Goal: Task Accomplishment & Management: Use online tool/utility

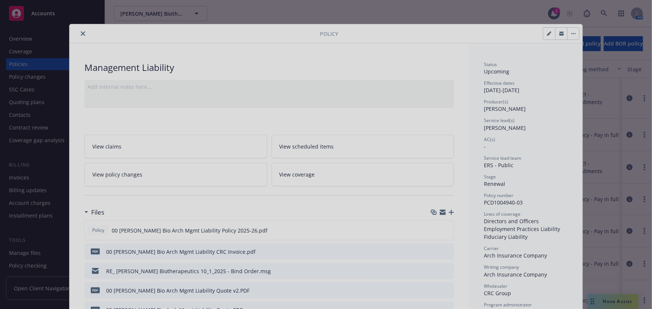
scroll to position [22, 0]
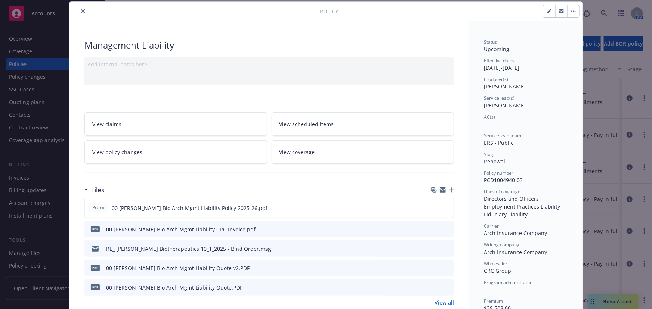
click at [80, 13] on button "close" at bounding box center [82, 11] width 9 height 9
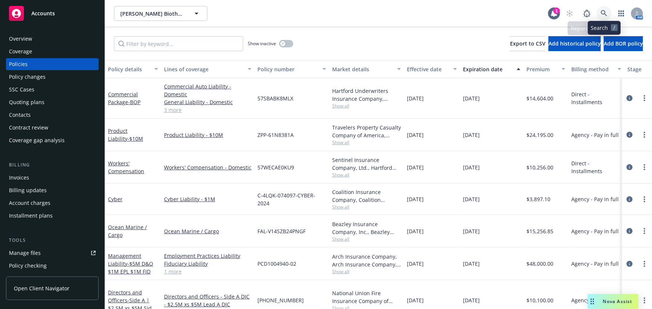
click at [601, 12] on link at bounding box center [604, 13] width 15 height 15
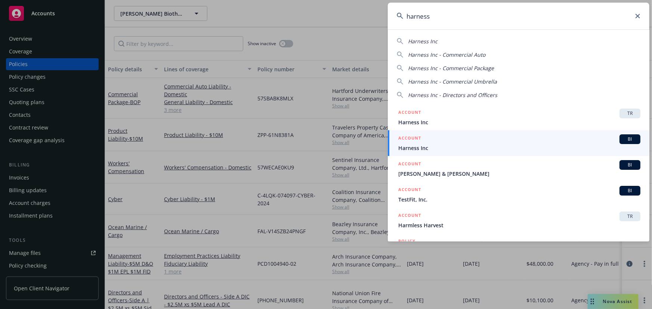
type input "harness"
click at [469, 145] on span "Harness Inc" at bounding box center [519, 148] width 242 height 8
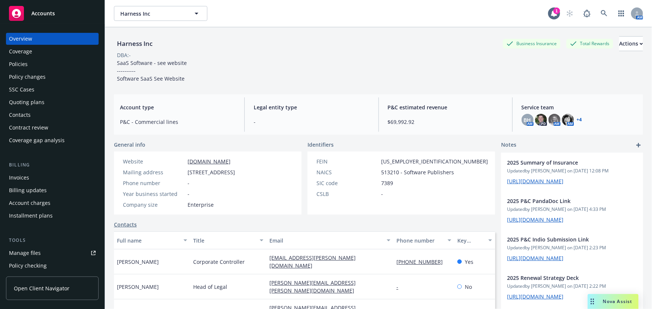
click at [53, 66] on div "Policies" at bounding box center [52, 64] width 87 height 12
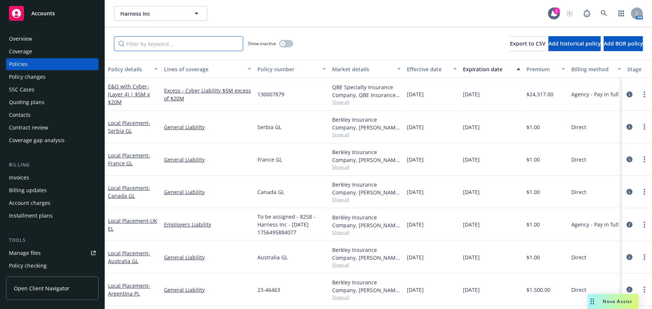
click at [170, 41] on input "Filter by keyword..." at bounding box center [178, 43] width 129 height 15
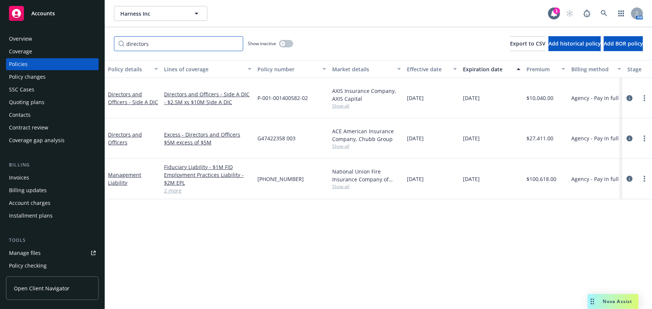
type input "directors"
click at [125, 172] on link "Management Liability" at bounding box center [124, 179] width 33 height 15
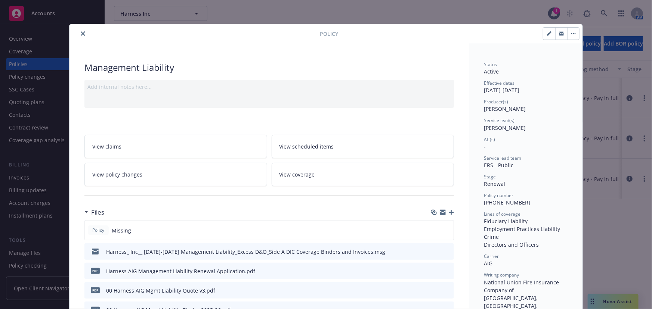
click at [81, 35] on icon "close" at bounding box center [83, 33] width 4 height 4
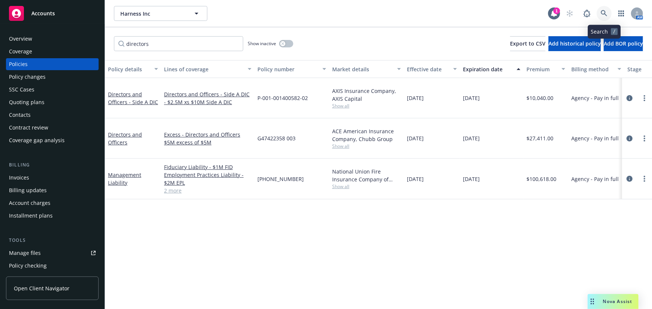
click at [608, 15] on link at bounding box center [604, 13] width 15 height 15
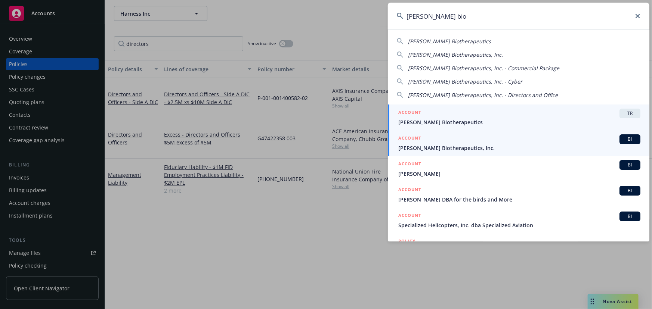
type input "asher bio"
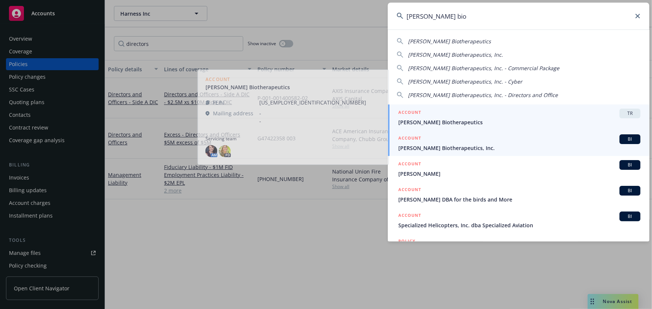
click at [471, 142] on div "ACCOUNT BI" at bounding box center [519, 140] width 242 height 10
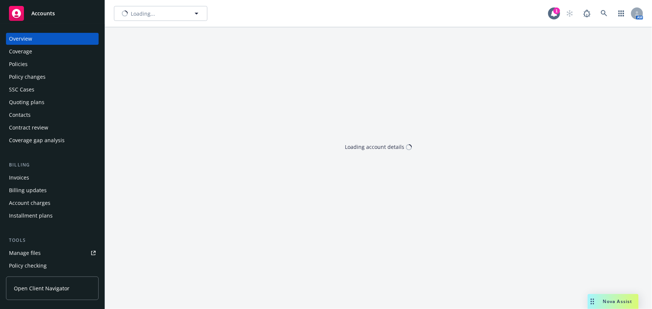
click at [87, 67] on div "Policies" at bounding box center [52, 64] width 87 height 12
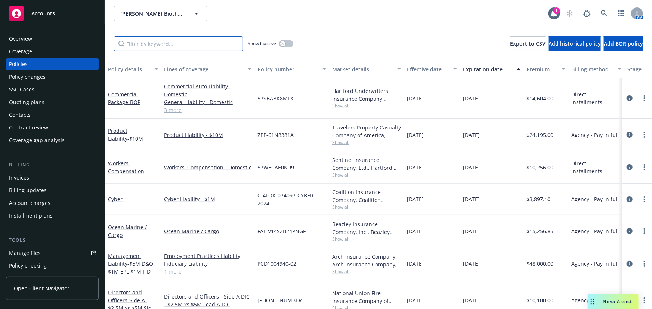
click at [234, 47] on input "Filter by keyword..." at bounding box center [178, 43] width 129 height 15
click at [71, 101] on div "Quoting plans" at bounding box center [52, 102] width 87 height 12
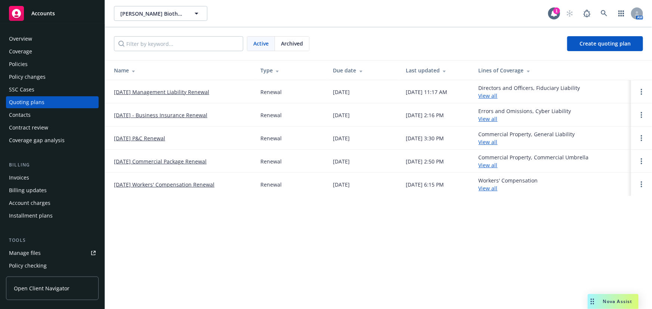
click at [200, 93] on link "10/01/25 Management Liability Renewal" at bounding box center [161, 92] width 95 height 8
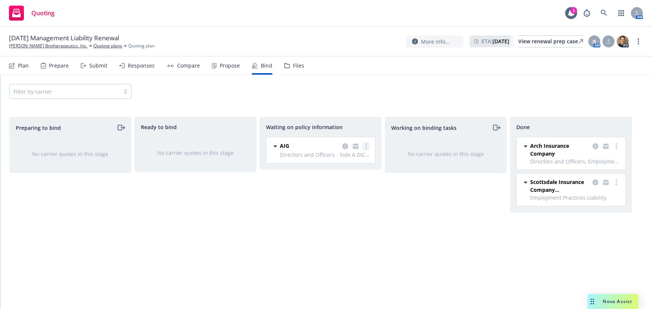
click at [366, 148] on icon "more" at bounding box center [366, 147] width 1 height 6
click at [339, 162] on span "Create policies" at bounding box center [330, 161] width 55 height 7
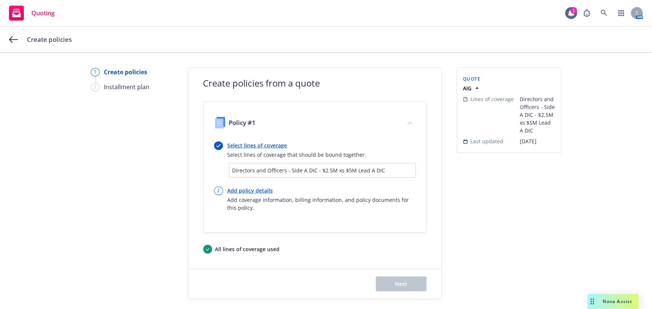
click at [277, 147] on link "Select lines of coverage" at bounding box center [297, 146] width 139 height 8
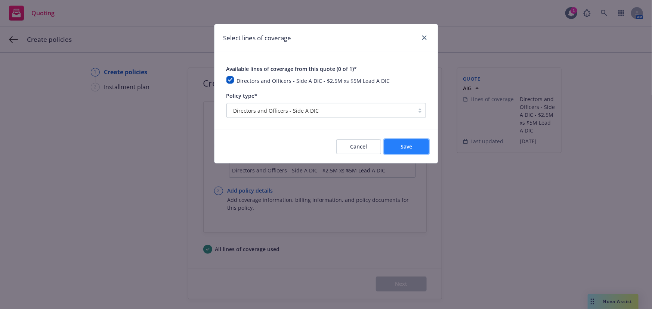
click at [411, 139] on button "Save" at bounding box center [406, 146] width 45 height 15
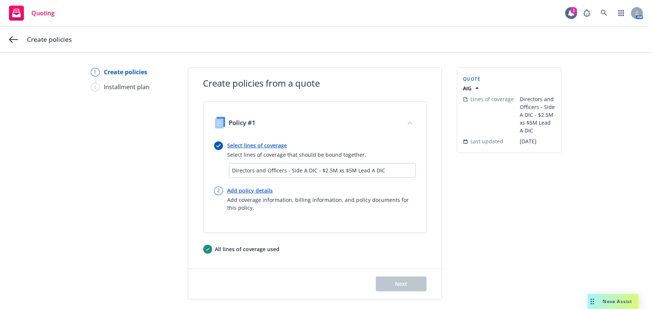
click at [241, 190] on link "Add policy details" at bounding box center [322, 191] width 188 height 8
select select "12"
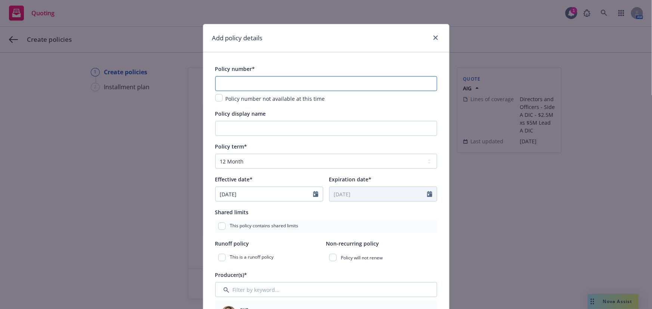
click at [304, 84] on input "text" at bounding box center [326, 83] width 222 height 15
paste input "01-825-09-19"
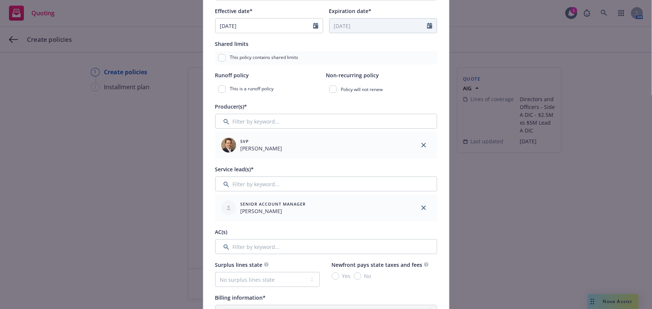
scroll to position [170, 0]
type input "01-825-09-19"
click at [263, 183] on input "Filter by keyword..." at bounding box center [326, 183] width 222 height 15
type input "b"
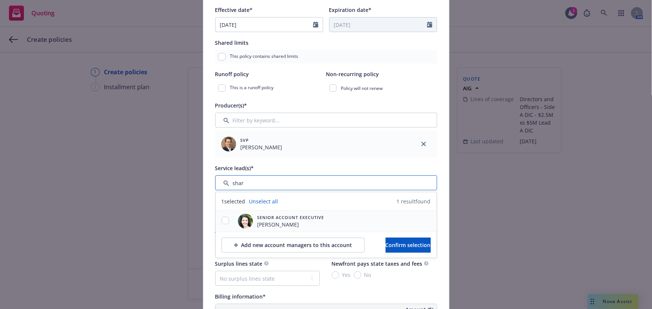
type input "shar"
click at [225, 218] on input "checkbox" at bounding box center [225, 220] width 7 height 7
checkbox input "true"
click at [386, 247] on span "Confirm selection" at bounding box center [408, 245] width 45 height 7
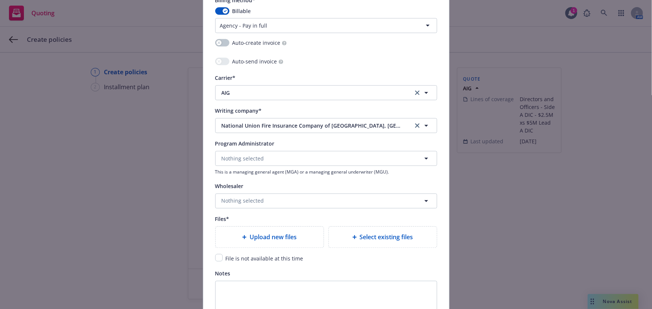
scroll to position [781, 0]
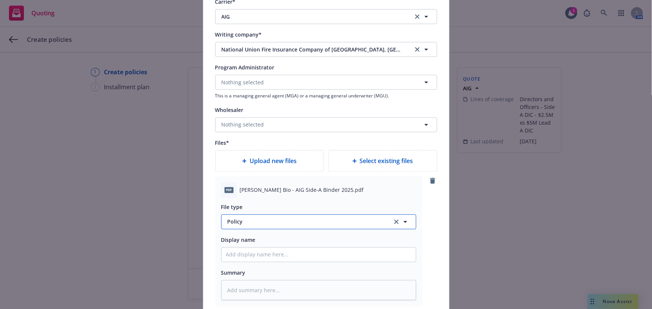
click at [267, 222] on span "Policy" at bounding box center [306, 222] width 156 height 8
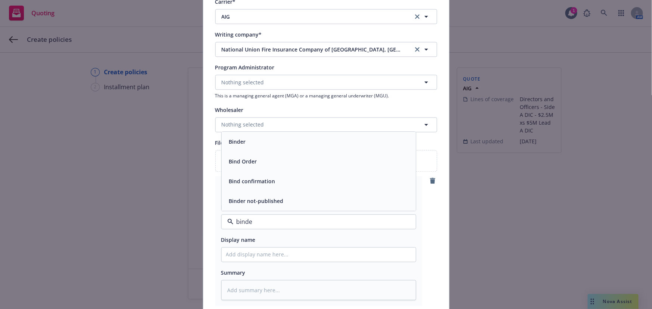
type input "binder"
click at [281, 185] on div "Binder" at bounding box center [319, 181] width 194 height 20
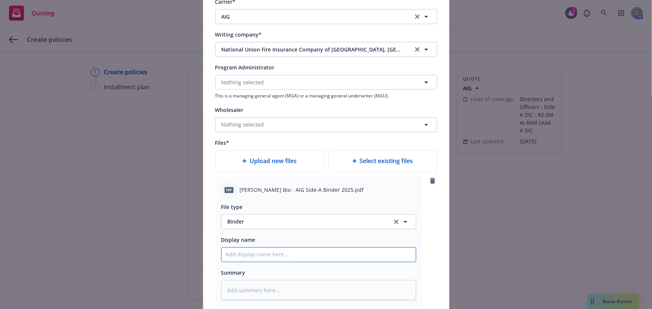
click at [260, 252] on input "Policy display name" at bounding box center [319, 255] width 194 height 14
type textarea "x"
type input "0"
type textarea "x"
type input "01"
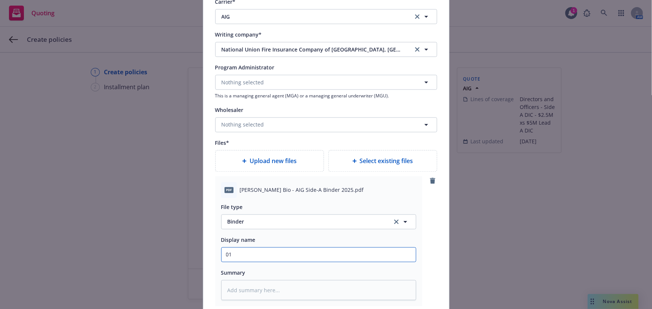
type textarea "x"
type input "01"
type textarea "x"
type input "01 As"
type textarea "x"
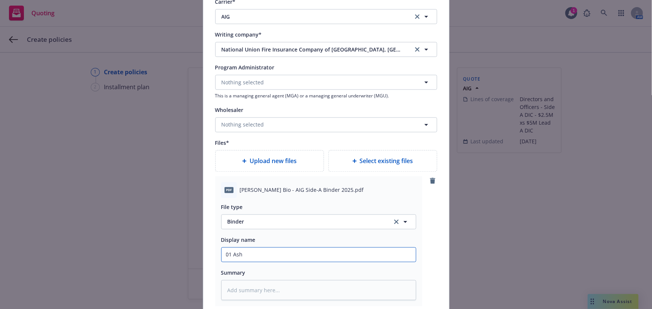
type input "01 Ashe"
type textarea "x"
type input "01 Asher"
type textarea "x"
type input "01 Asher"
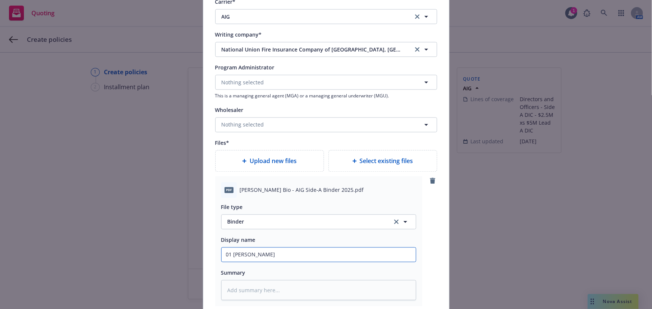
type textarea "x"
type input "01 Asher B"
type textarea "x"
type input "01 Asher Bi"
type textarea "x"
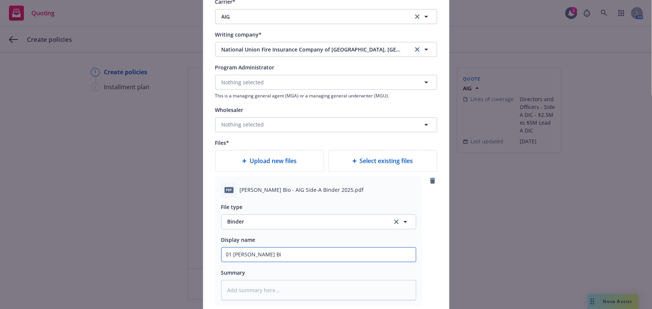
type input "01 Asher Bio"
type textarea "x"
type input "01 Asher Bio"
type textarea "x"
type input "01 Asher Bio A"
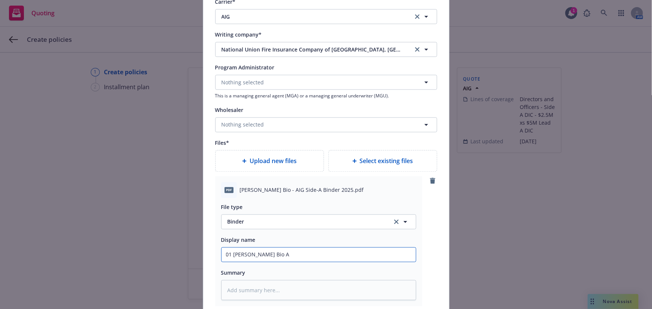
type textarea "x"
type input "01 Asher Bio AIG"
type textarea "x"
type input "01 Asher Bio AIG"
type textarea "x"
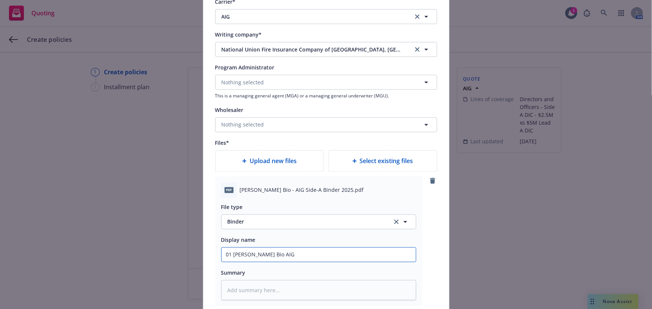
type input "01 Asher Bio AIG $"
type textarea "x"
type input "01 Asher Bio AIG $2"
type textarea "x"
type input "01 Asher Bio AIG $2."
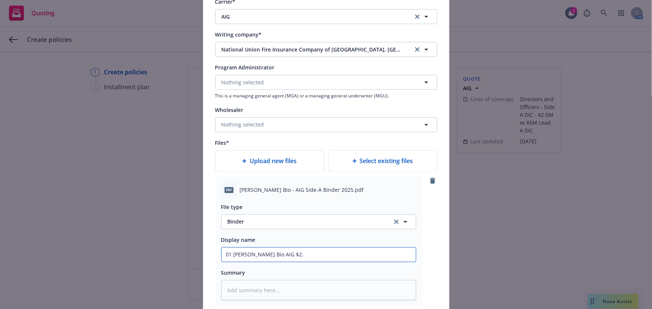
type textarea "x"
type input "01 Asher Bio AIG $2.5"
type textarea "x"
type input "01 Asher Bio AIG $2.5M"
type textarea "x"
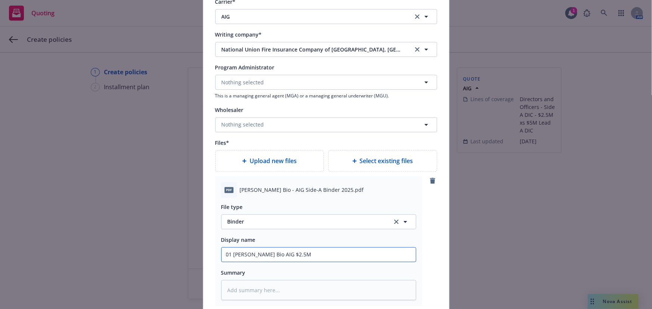
type input "01 Asher Bio AIG $2.5M"
type textarea "x"
type input "01 Asher Bio AIG $2.5M x"
type textarea "x"
type input "01 Asher Bio AIG $2.5M xs"
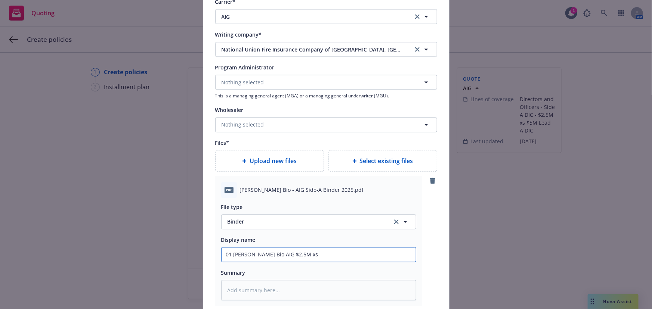
type textarea "x"
type input "01 Asher Bio AIG $2.5M xs"
type textarea "x"
type input "01 Asher Bio AIG $2.5M xs $"
type textarea "x"
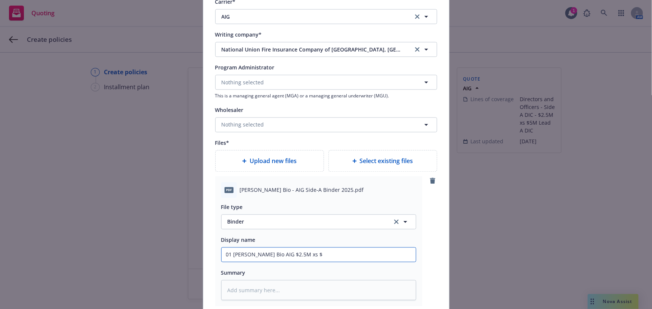
type input "01 Asher Bio AIG $2.5M xs $5"
type textarea "x"
type input "01 Asher Bio AIG $2.5M xs $5M"
type textarea "x"
type input "01 Asher Bio AIG $2.5M xs $5M"
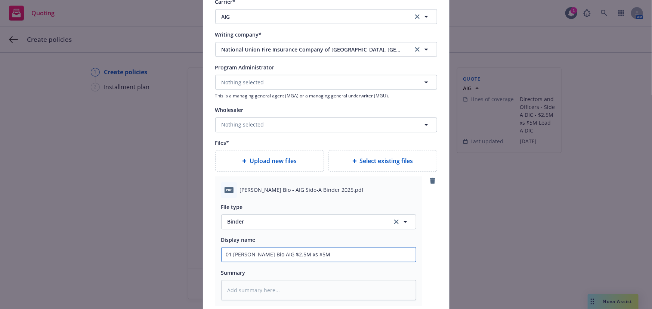
type textarea "x"
type input "01 Asher Bio AIG $2.5M xs $5M S"
type textarea "x"
type input "01 Asher Bio AIG $2.5M xs $5M Sid"
type textarea "x"
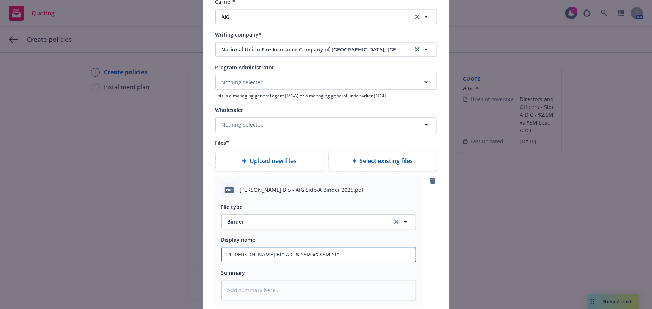
type input "01 Asher Bio AIG $2.5M xs $5M Side"
type textarea "x"
type input "01 Asher Bio AIG $2.5M xs $5M Side"
type textarea "x"
type input "01 Asher Bio AIG $2.5M xs $5M Side A"
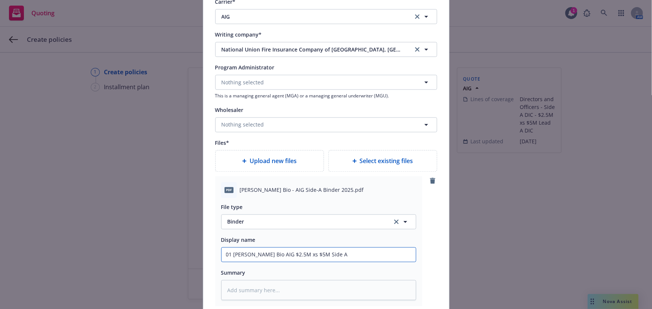
type textarea "x"
type input "01 Asher Bio AIG $2.5M xs $5M Side A"
type textarea "x"
type input "01 Asher Bio AIG $2.5M xs $5M Side A D"
type textarea "x"
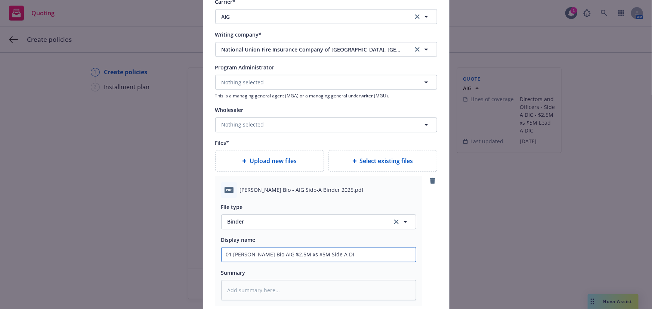
type input "01 Asher Bio AIG $2.5M xs $5M Side A DIC"
type textarea "x"
type input "01 Asher Bio AIG $2.5M xs $5M Side A DIC"
type textarea "x"
type input "01 Asher Bio AIG $2.5M xs $5M Side A DIC B"
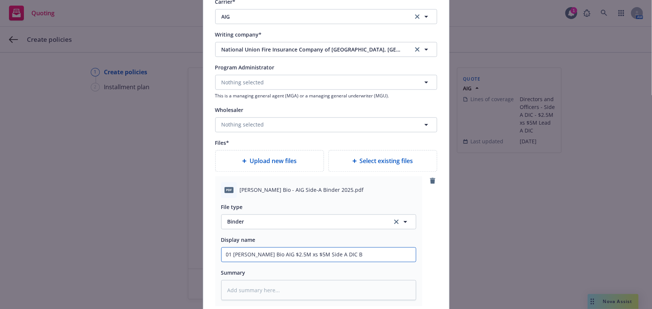
type textarea "x"
type input "01 Asher Bio AIG $2.5M xs $5M Side A DIC Bi"
type textarea "x"
type input "01 Asher Bio AIG $2.5M xs $5M Side A DIC Bin"
type textarea "x"
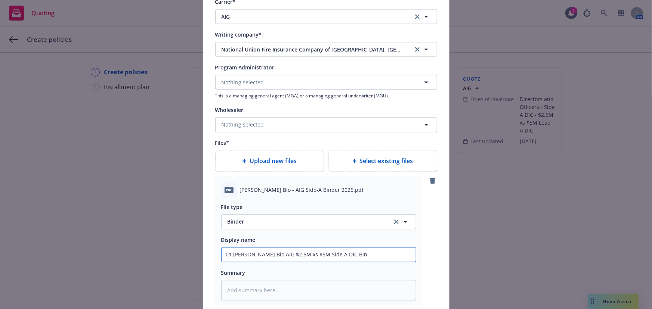
type input "01 Asher Bio AIG $2.5M xs $5M Side A DIC Bind"
type textarea "x"
type input "01 Asher Bio AIG $2.5M xs $5M Side A DIC Binde"
type textarea "x"
type input "01 Asher Bio AIG $2.5M xs $5M Side A DIC Binder"
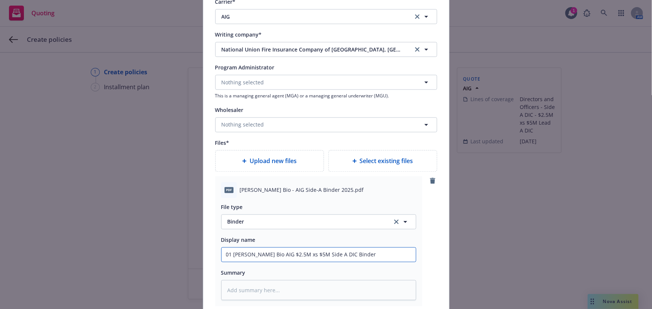
type textarea "x"
type input "01 Asher Bio AIG $2.5M xs $5M Side A DIC Binder"
type textarea "x"
type input "01 Asher Bio AIG $2.5M xs $5M Side A DIC Binder 20"
type textarea "x"
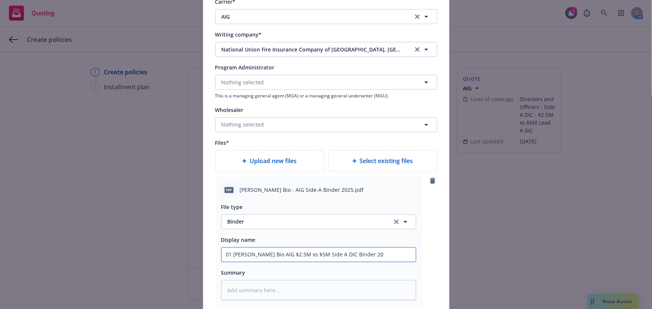
type input "01 Asher Bio AIG $2.5M xs $5M Side A DIC Binder 202"
type textarea "x"
type input "01 Asher Bio AIG $2.5M xs $5M Side A DIC Binder 2025"
type textarea "x"
type input "01 Asher Bio AIG $2.5M xs $5M Side A DIC Binder 2025-"
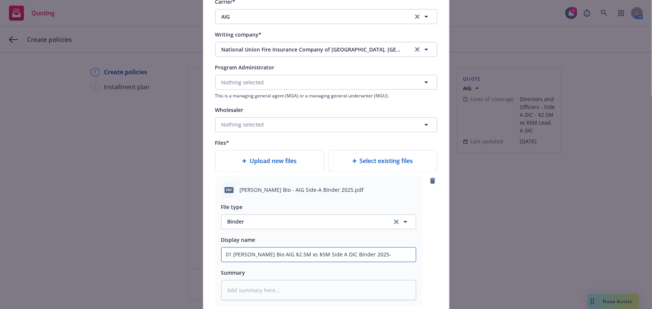
type textarea "x"
type input "01 Asher Bio AIG $2.5M xs $5M Side A DIC Binder 2025-2"
type textarea "x"
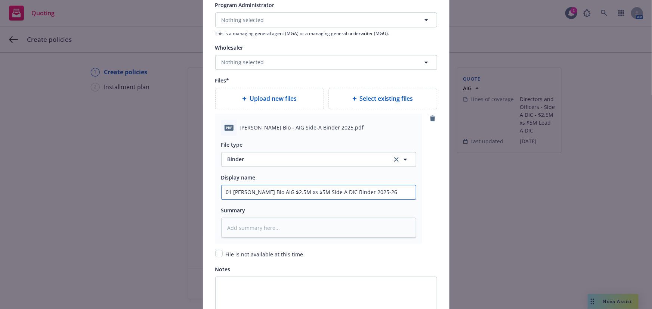
scroll to position [917, 0]
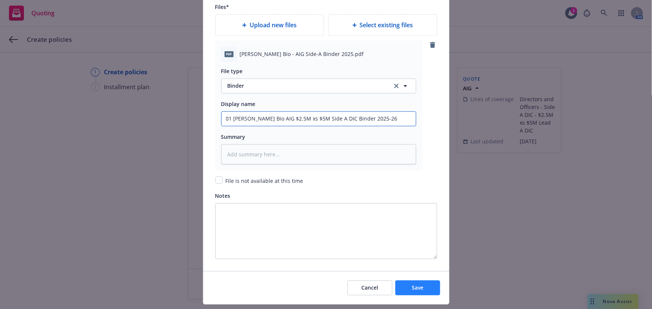
type input "01 Asher Bio AIG $2.5M xs $5M Side A DIC Binder 2025-26"
click at [432, 288] on button "Save" at bounding box center [417, 288] width 45 height 15
type textarea "x"
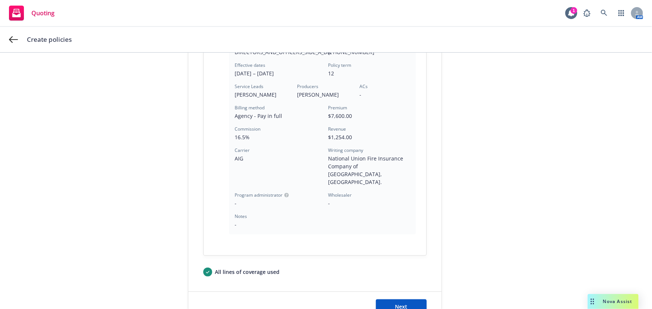
scroll to position [222, 0]
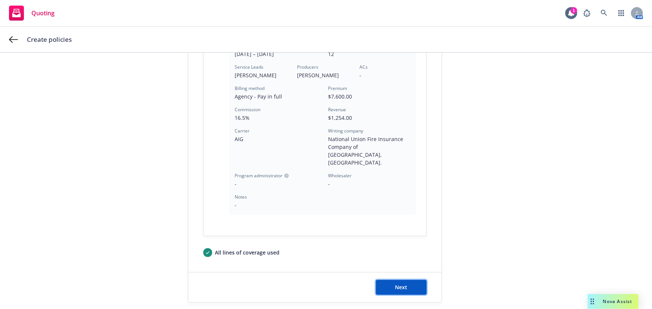
click at [409, 280] on button "Next" at bounding box center [401, 287] width 51 height 15
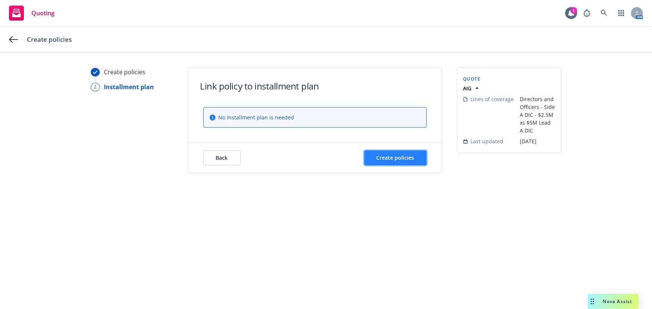
click at [404, 157] on span "Create policies" at bounding box center [396, 157] width 38 height 7
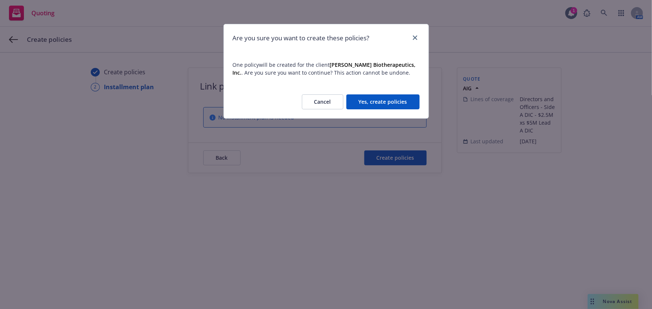
click at [403, 100] on button "Yes, create policies" at bounding box center [382, 102] width 73 height 15
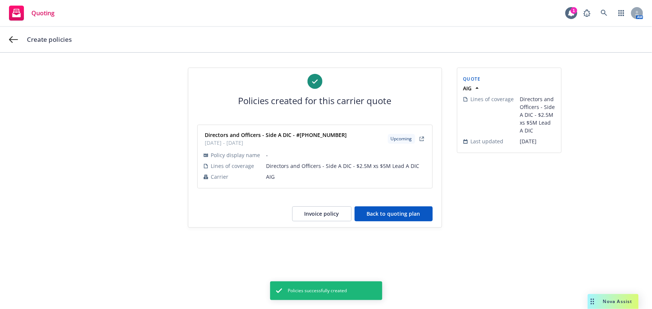
click at [400, 220] on button "Back to quoting plan" at bounding box center [394, 214] width 78 height 15
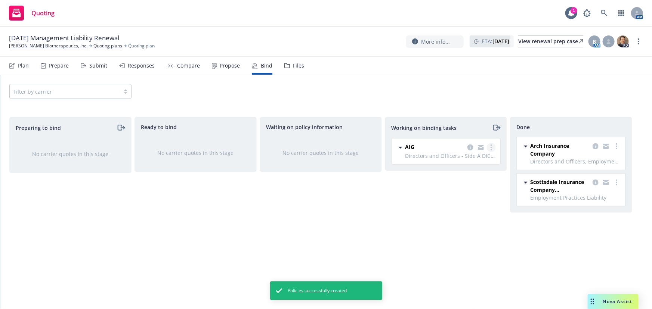
click at [491, 148] on icon "more" at bounding box center [491, 148] width 1 height 6
click at [468, 179] on span "Move to done" at bounding box center [454, 177] width 52 height 7
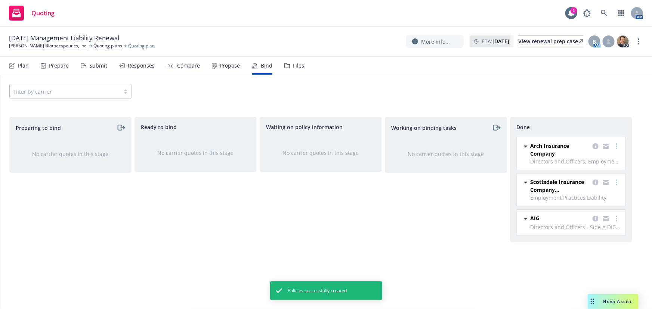
click at [430, 89] on div "Filter by carrier" at bounding box center [326, 91] width 634 height 15
click at [44, 44] on link "Asher Biotherapeutics, Inc." at bounding box center [48, 46] width 78 height 7
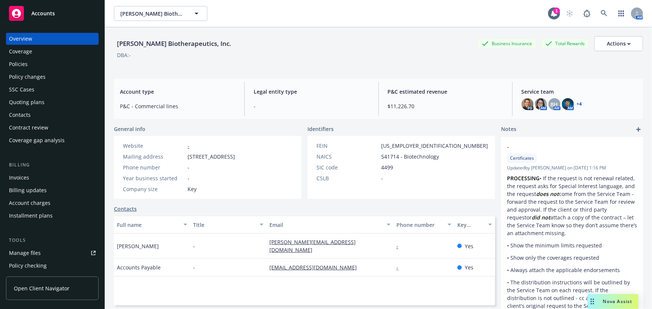
click at [62, 175] on div "Invoices" at bounding box center [52, 178] width 87 height 12
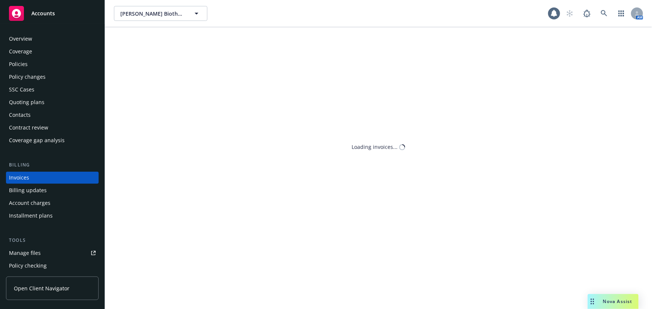
scroll to position [11, 0]
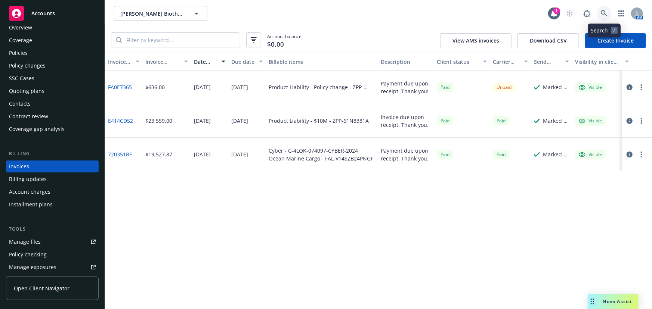
click at [605, 13] on icon at bounding box center [604, 13] width 6 height 6
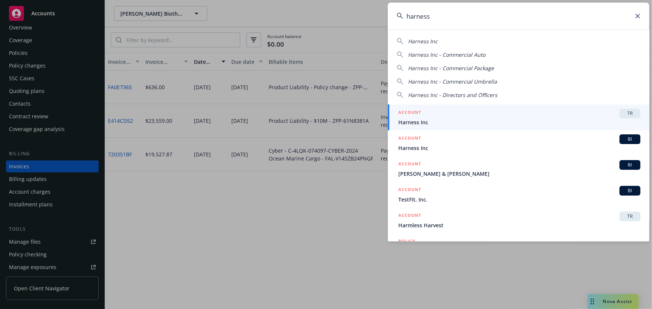
type input "harness"
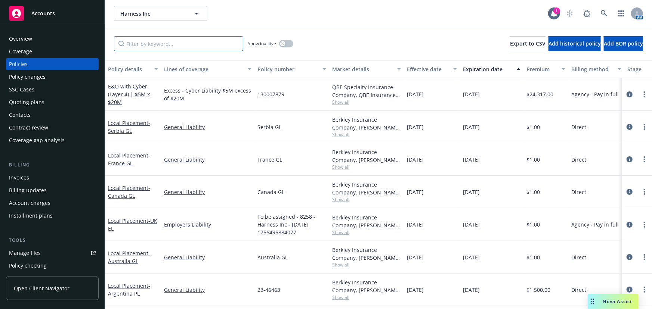
click at [216, 43] on input "Filter by keyword..." at bounding box center [178, 43] width 129 height 15
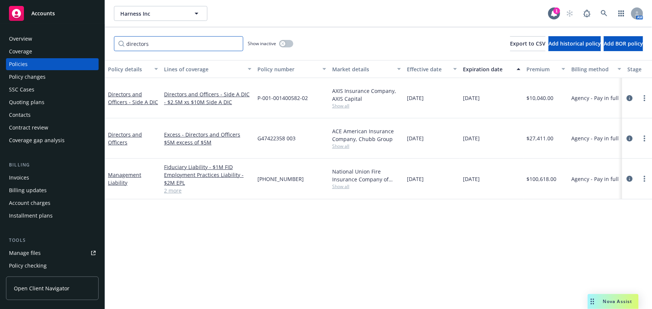
drag, startPoint x: 167, startPoint y: 44, endPoint x: 60, endPoint y: 44, distance: 107.6
click at [60, 44] on div "Accounts Overview Coverage Policies Policy changes SSC Cases Quoting plans Cont…" at bounding box center [326, 154] width 652 height 309
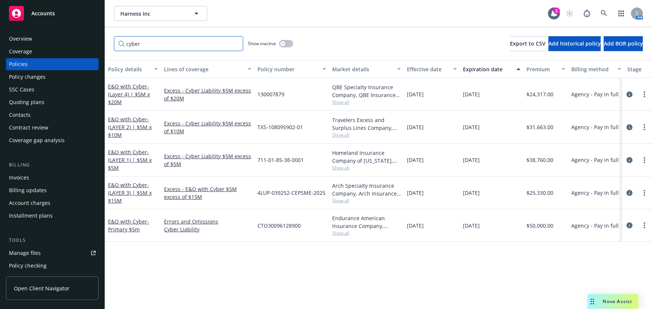
type input "cyber"
click at [339, 232] on span "Show all" at bounding box center [366, 233] width 69 height 6
click at [387, 267] on div "Policy details Lines of coverage Policy number Market details Effective date Ex…" at bounding box center [378, 184] width 547 height 249
click at [346, 200] on span "Show all" at bounding box center [366, 201] width 69 height 6
click at [339, 165] on span "Show all" at bounding box center [366, 168] width 69 height 6
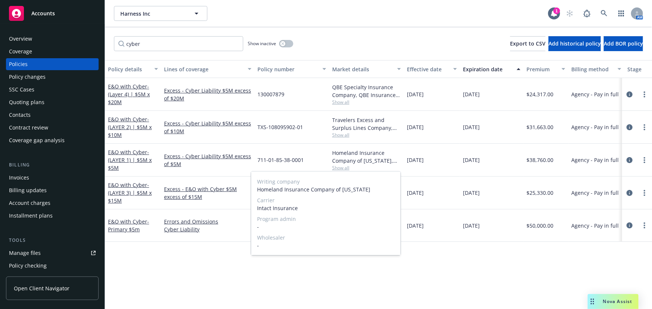
click at [343, 136] on span "Show all" at bounding box center [366, 135] width 69 height 6
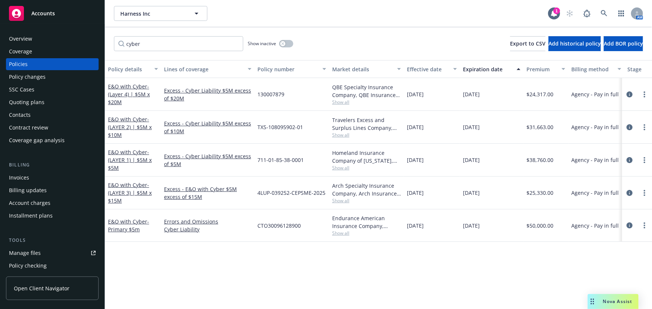
click at [343, 101] on span "Show all" at bounding box center [366, 102] width 69 height 6
click at [452, 141] on div "09/01/2025" at bounding box center [432, 127] width 56 height 33
click at [603, 10] on icon at bounding box center [604, 13] width 6 height 6
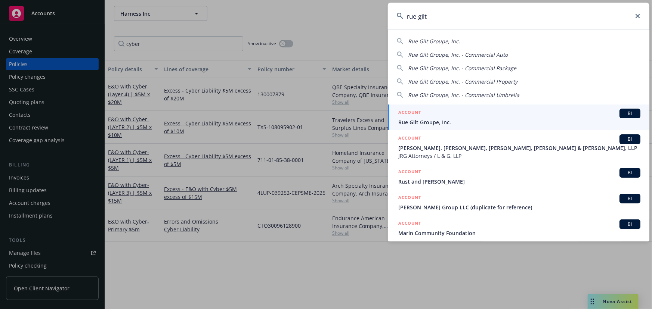
type input "rue gilt"
click at [455, 116] on div "ACCOUNT BI" at bounding box center [519, 114] width 242 height 10
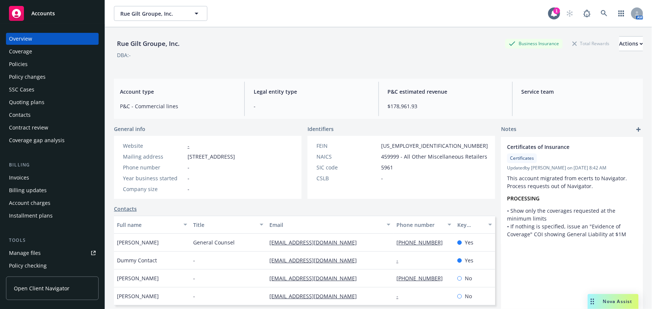
click at [49, 101] on div "Quoting plans" at bounding box center [52, 102] width 87 height 12
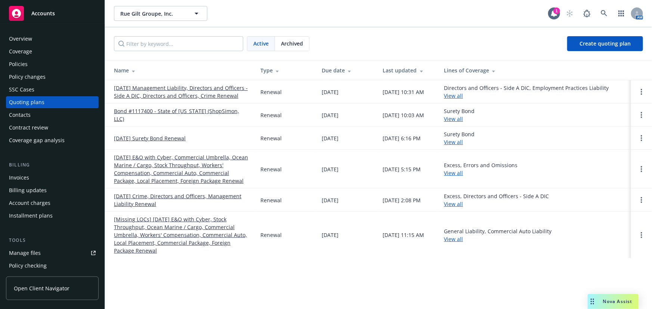
click at [209, 89] on link "[DATE] Management Liability, Directors and Officers - Side A DIC, Directors and…" at bounding box center [181, 92] width 135 height 16
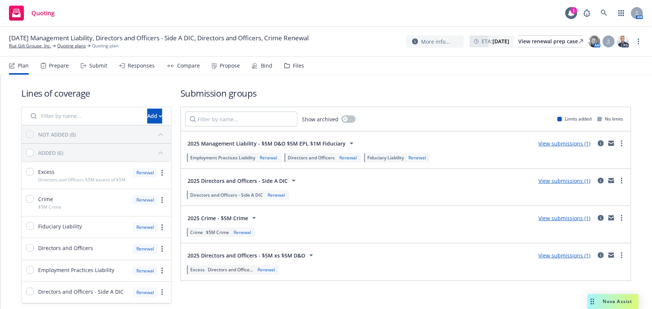
click at [186, 68] on div "Compare" at bounding box center [188, 66] width 23 height 6
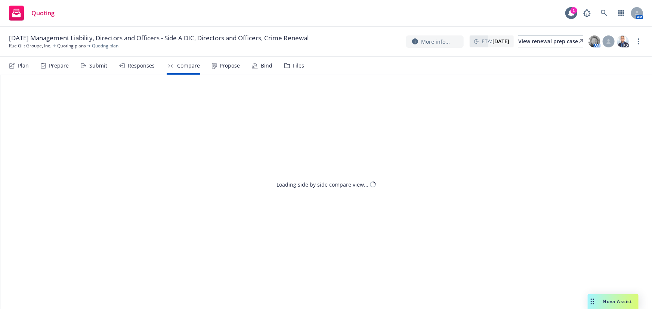
click at [147, 68] on div "Responses" at bounding box center [141, 66] width 27 height 6
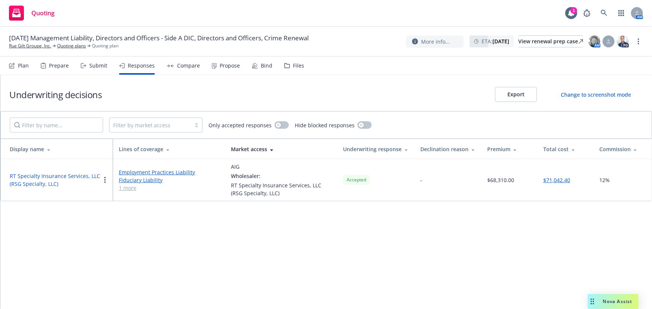
click at [60, 177] on button "RT Specialty Insurance Services, LLC (RSG Specialty, LLC)" at bounding box center [55, 180] width 91 height 16
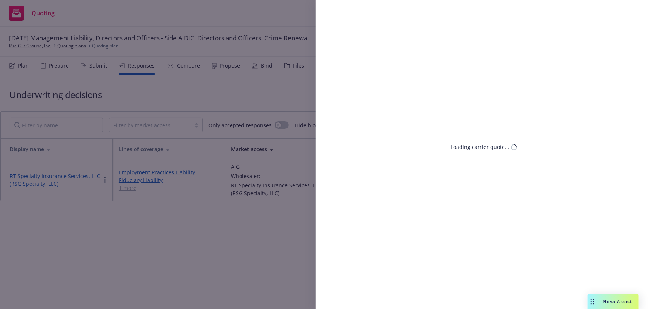
select select "MA"
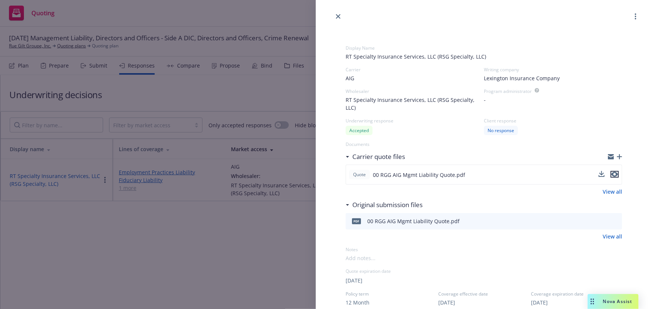
click at [612, 174] on icon "preview file" at bounding box center [614, 174] width 7 height 5
click at [340, 18] on icon "close" at bounding box center [338, 16] width 4 height 4
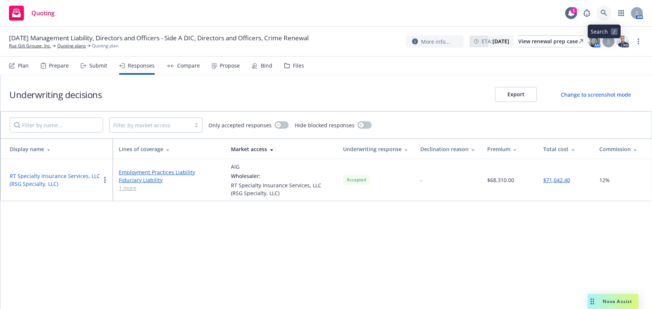
click at [604, 13] on icon at bounding box center [604, 13] width 6 height 6
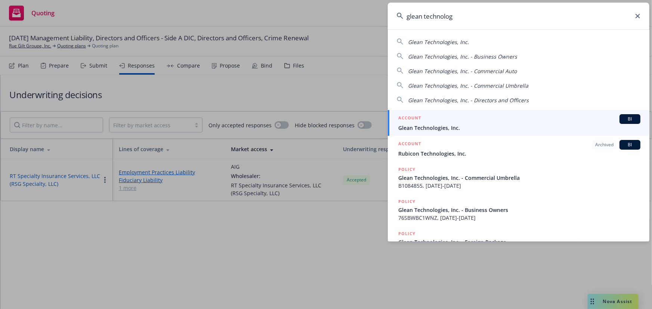
type input "glean technolog"
click at [499, 120] on div "ACCOUNT BI" at bounding box center [519, 119] width 242 height 10
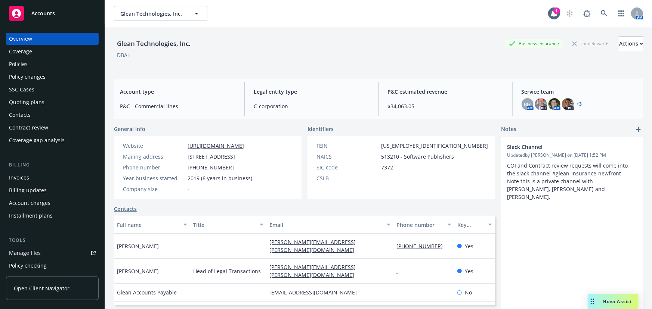
drag, startPoint x: 20, startPoint y: 61, endPoint x: 24, endPoint y: 62, distance: 4.0
click at [20, 61] on div "Policies" at bounding box center [18, 64] width 19 height 12
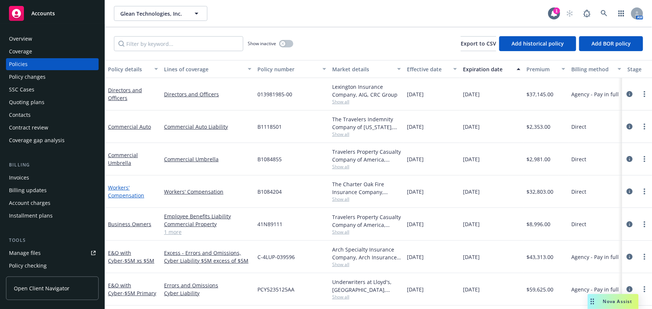
click at [129, 195] on link "Workers' Compensation" at bounding box center [126, 191] width 36 height 15
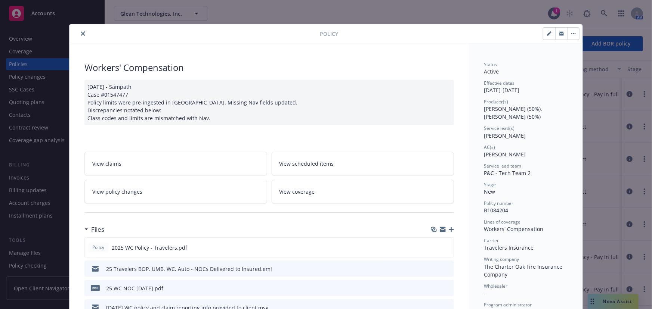
click at [78, 34] on button "close" at bounding box center [82, 33] width 9 height 9
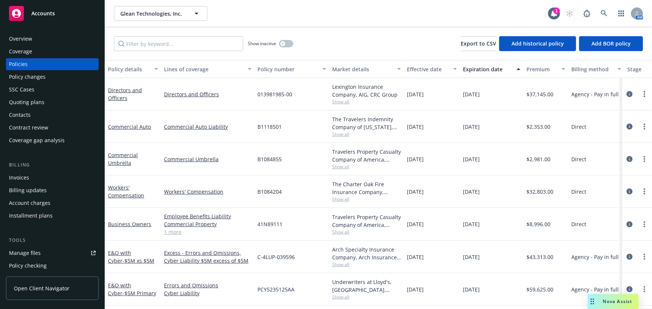
click at [36, 252] on div "Manage files" at bounding box center [25, 253] width 32 height 12
click at [54, 99] on div "Quoting plans" at bounding box center [52, 102] width 87 height 12
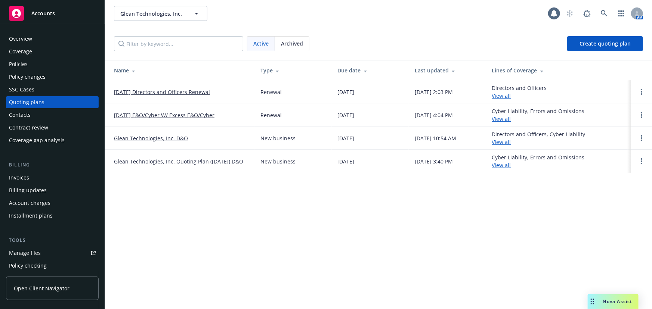
click at [196, 88] on link "10/01/25 Directors and Officers Renewal" at bounding box center [162, 92] width 96 height 8
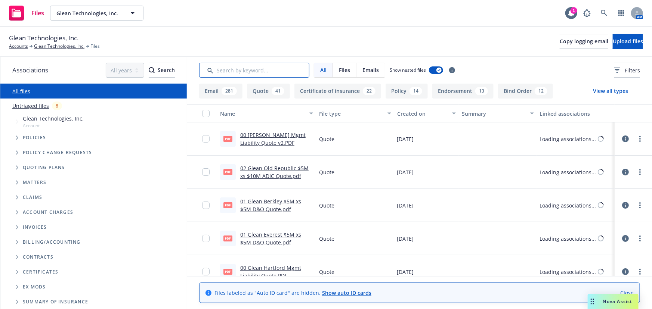
click at [277, 70] on input "Search by keyword..." at bounding box center [254, 70] width 110 height 15
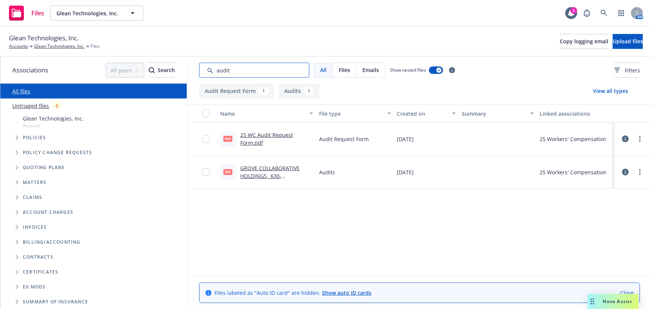
type input "audit"
click at [268, 136] on link "25 WC Audit Request Form.pdf" at bounding box center [266, 139] width 53 height 15
click at [262, 175] on link "GROVE COLLABORATIVE HOLDINGS,_630-8R476296_Final Audit Worksheets.pdf" at bounding box center [269, 180] width 59 height 31
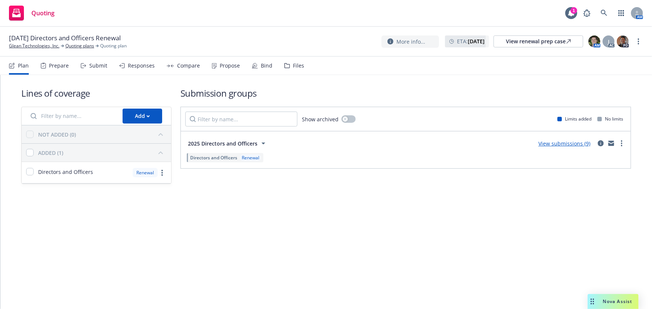
click at [136, 68] on div "Responses" at bounding box center [141, 66] width 27 height 6
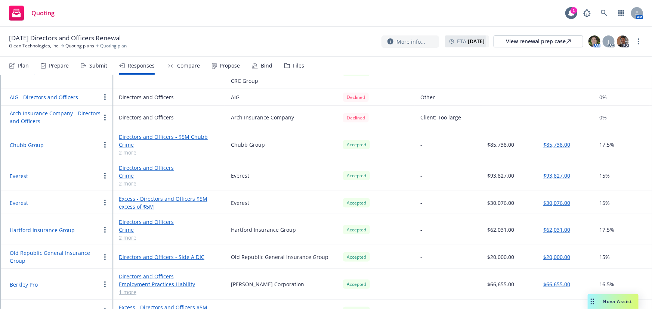
scroll to position [170, 0]
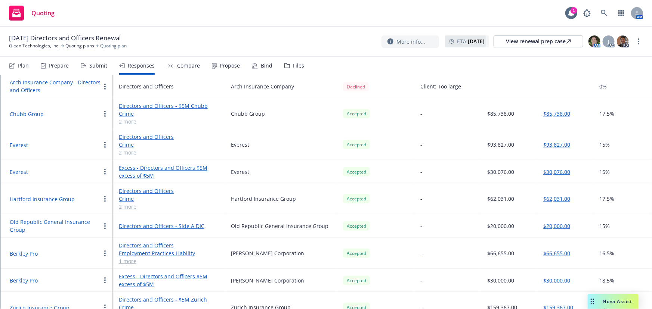
click at [131, 124] on link "2 more" at bounding box center [169, 122] width 100 height 8
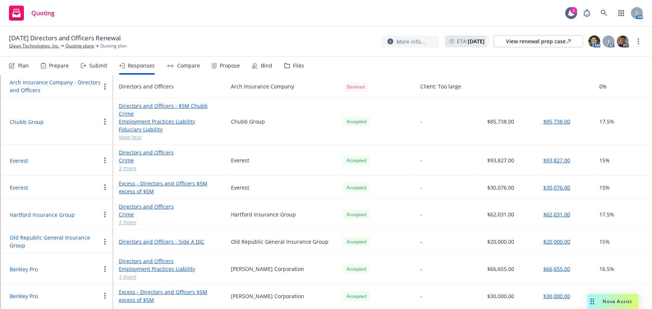
click at [181, 122] on link "Employment Practices Liability" at bounding box center [169, 122] width 100 height 8
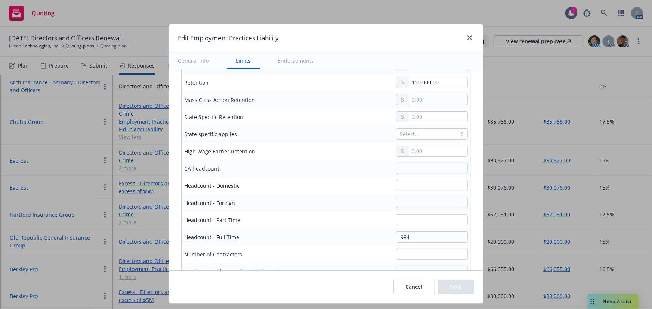
scroll to position [441, 0]
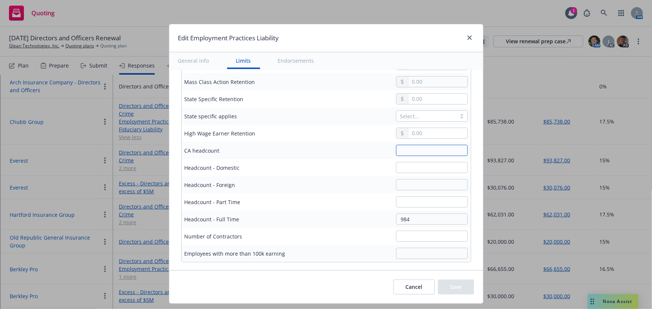
click at [403, 145] on input "text" at bounding box center [432, 150] width 72 height 11
type input "353"
click at [406, 185] on input "text" at bounding box center [432, 184] width 72 height 11
type input "348"
click at [430, 167] on input "text" at bounding box center [432, 167] width 72 height 11
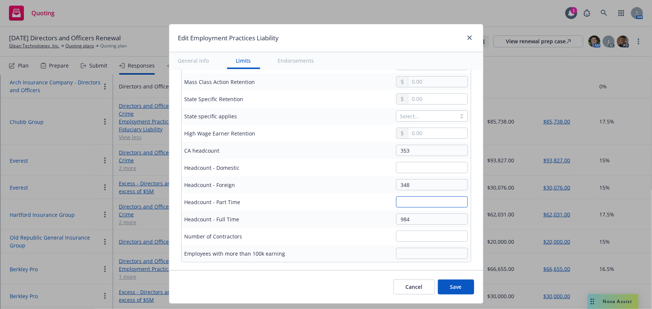
click at [428, 202] on input "text" at bounding box center [432, 202] width 72 height 11
type input "2"
click at [425, 236] on input "text" at bounding box center [432, 236] width 72 height 11
type input "22"
click at [345, 191] on td "348" at bounding box center [382, 184] width 177 height 17
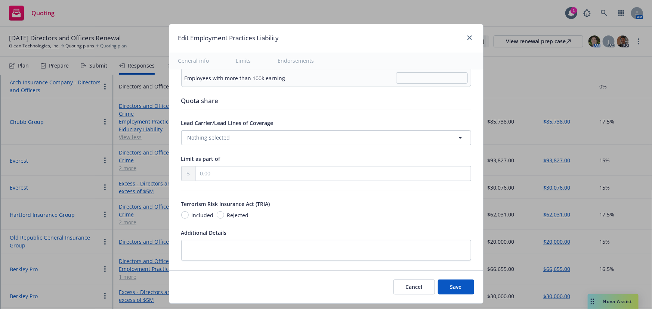
scroll to position [701, 0]
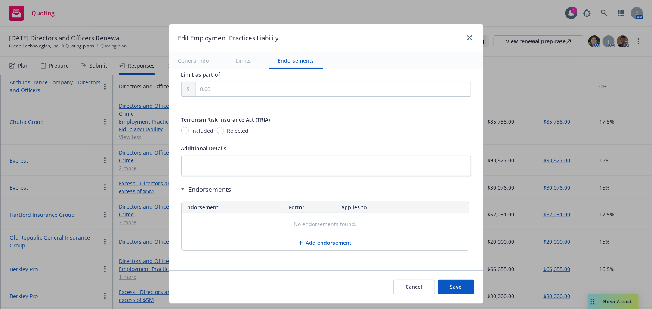
click at [483, 289] on div "Edit Employment Practices Liability General info Limits Endorsements Display na…" at bounding box center [326, 154] width 652 height 309
click at [466, 286] on button "Save" at bounding box center [456, 287] width 36 height 15
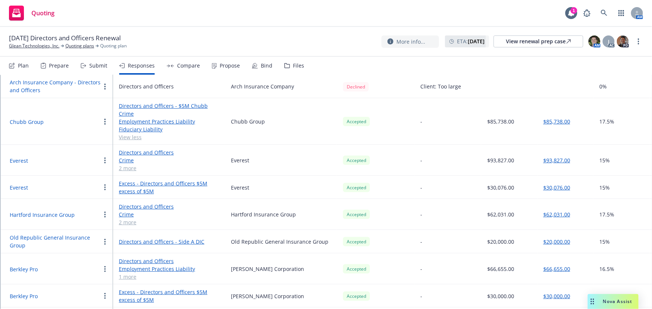
click at [601, 58] on nav "Plan Prepare Submit Responses Compare Propose Bind Files" at bounding box center [326, 66] width 634 height 18
click at [33, 120] on button "Chubb Group" at bounding box center [27, 122] width 34 height 8
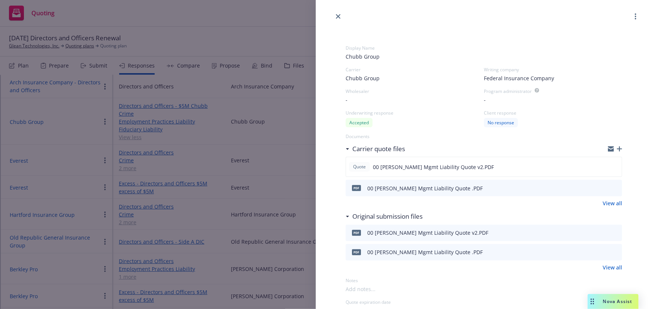
click at [612, 188] on icon "preview file" at bounding box center [615, 187] width 7 height 5
click at [611, 166] on icon "preview file" at bounding box center [614, 166] width 7 height 5
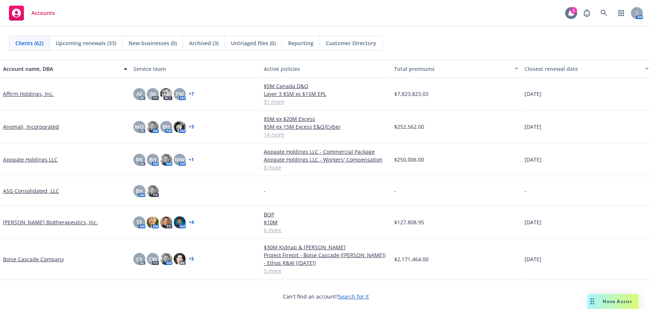
click at [568, 14] on icon at bounding box center [571, 12] width 7 height 7
click at [577, 11] on div at bounding box center [571, 13] width 12 height 12
click at [605, 12] on icon at bounding box center [604, 13] width 6 height 6
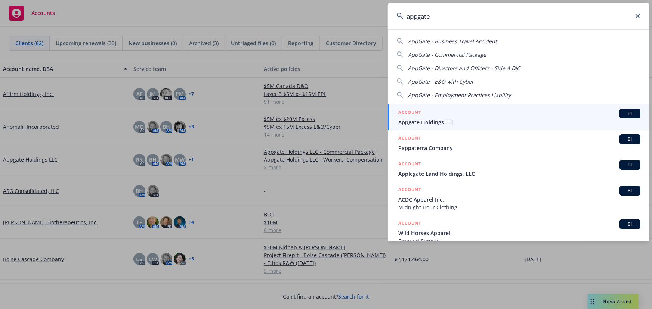
type input "appgate"
click at [437, 121] on span "Appgate Holdings LLC" at bounding box center [519, 122] width 242 height 8
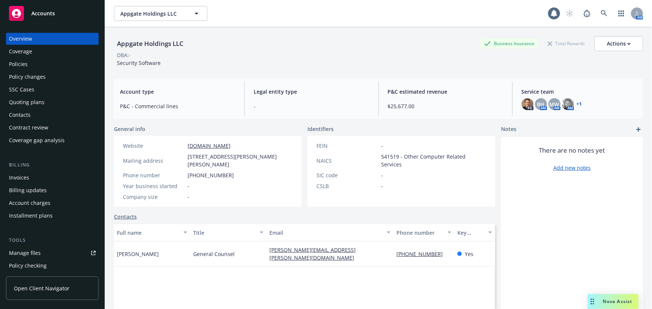
click at [33, 64] on div "Policies" at bounding box center [52, 64] width 87 height 12
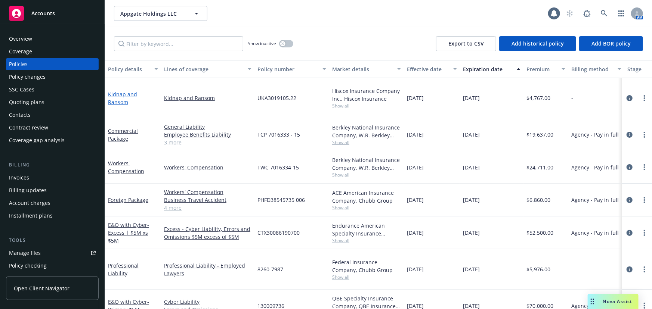
click at [137, 93] on link "Kidnap and Ransom" at bounding box center [122, 98] width 29 height 15
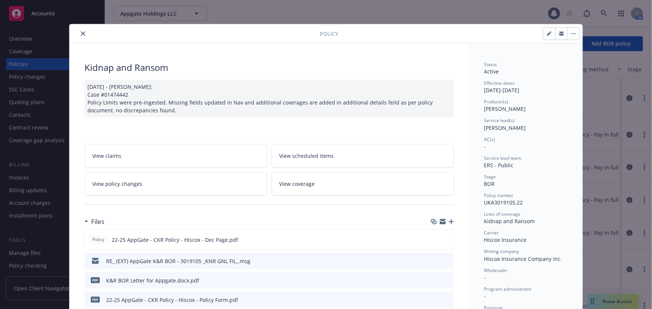
click at [82, 33] on icon "close" at bounding box center [83, 33] width 4 height 4
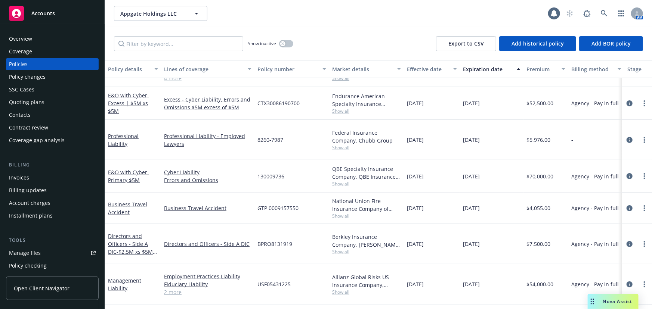
scroll to position [123, 0]
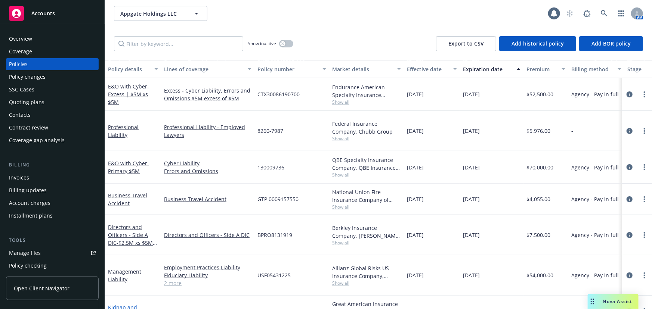
click at [136, 304] on link "Kidnap and Ransom" at bounding box center [122, 311] width 29 height 15
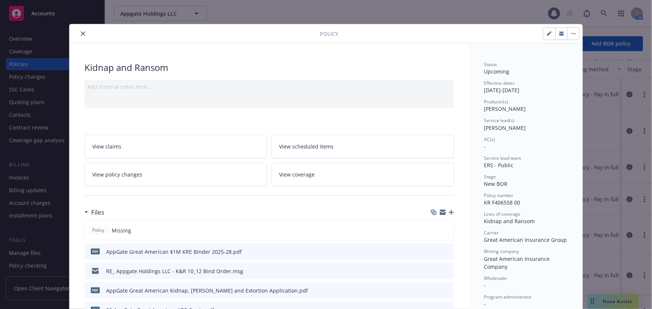
click at [432, 250] on icon "download file" at bounding box center [434, 251] width 5 height 4
click at [81, 34] on icon "close" at bounding box center [83, 33] width 4 height 4
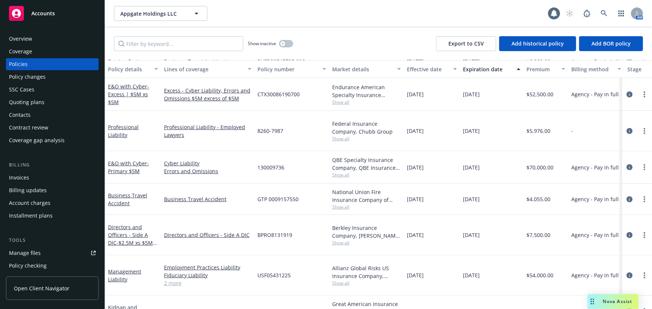
click at [37, 180] on div "Invoices" at bounding box center [52, 178] width 87 height 12
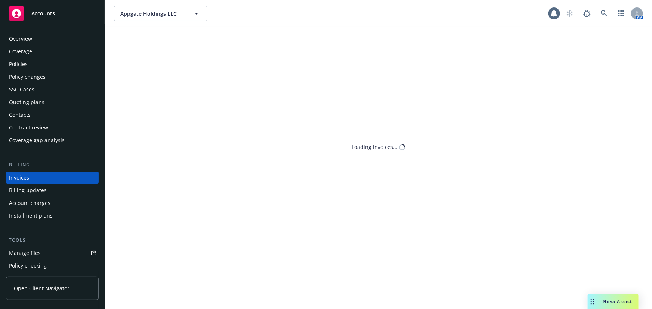
scroll to position [11, 0]
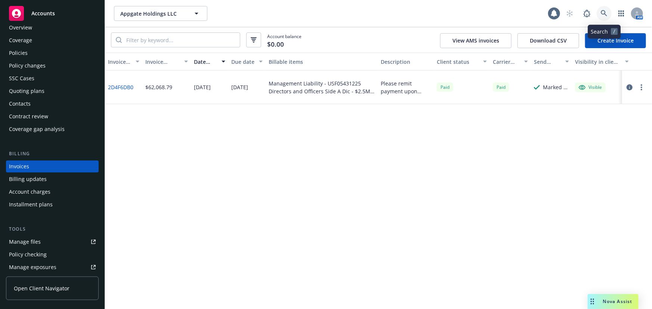
click at [602, 11] on icon at bounding box center [604, 13] width 6 height 6
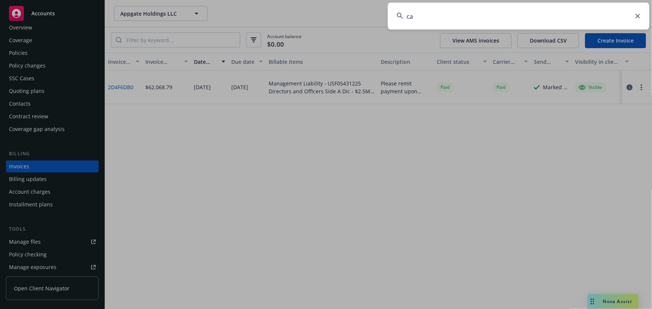
type input "cat"
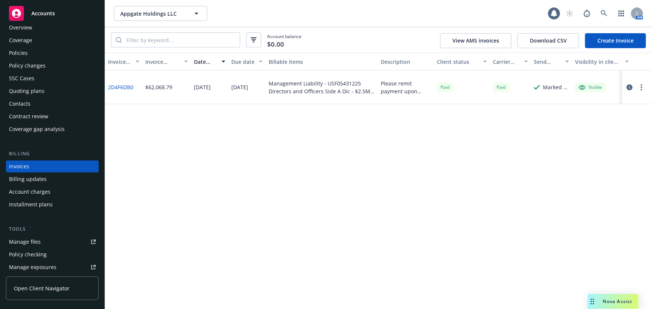
click at [607, 35] on link "Create Invoice" at bounding box center [615, 40] width 61 height 15
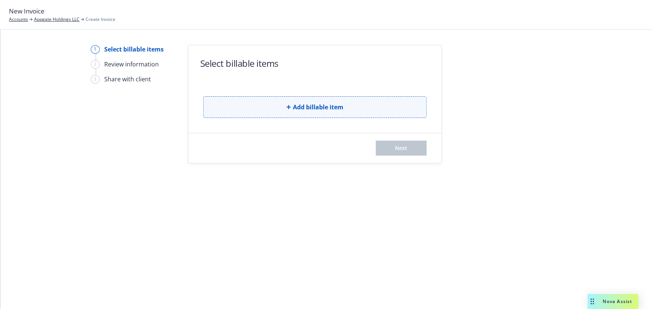
click at [391, 101] on button "Add billable item" at bounding box center [314, 107] width 223 height 22
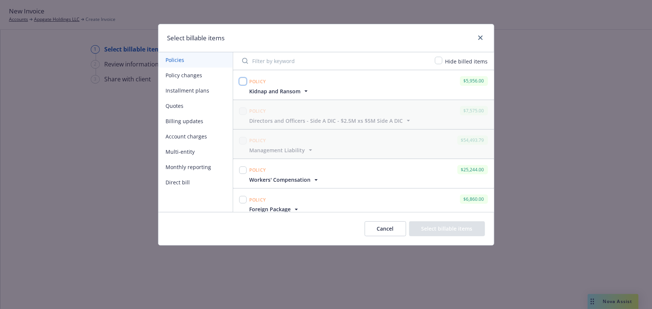
click at [245, 83] on input "checkbox" at bounding box center [242, 81] width 7 height 7
checkbox input "true"
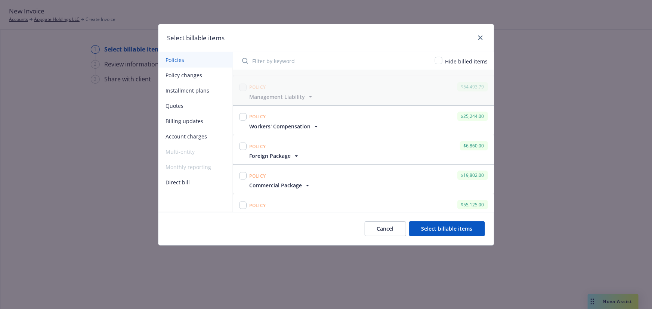
scroll to position [94, 0]
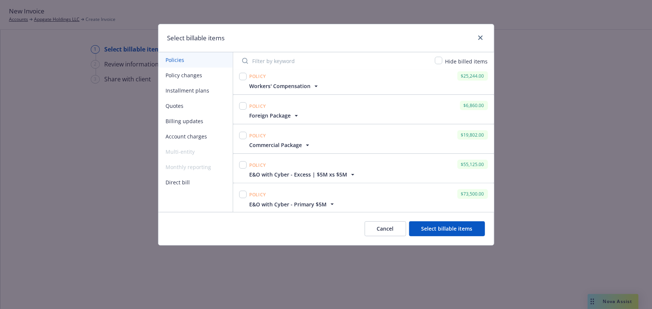
click at [431, 234] on button "Select billable items" at bounding box center [447, 229] width 76 height 15
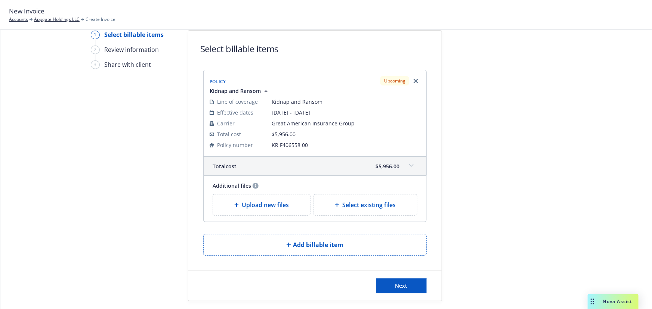
scroll to position [21, 0]
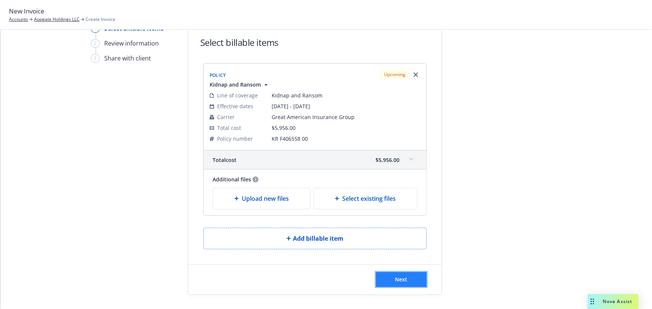
click at [400, 277] on span "Next" at bounding box center [401, 279] width 12 height 7
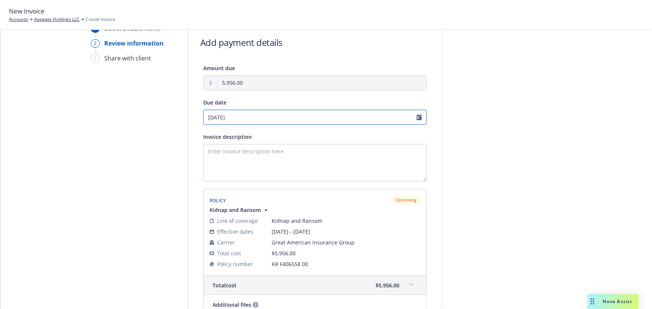
select select "October"
select select "2025"
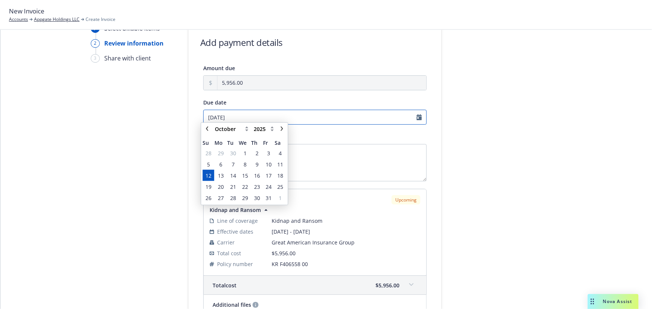
click at [419, 118] on input "[DATE]" at bounding box center [314, 117] width 223 height 15
click at [240, 179] on span "15" at bounding box center [245, 179] width 11 height 9
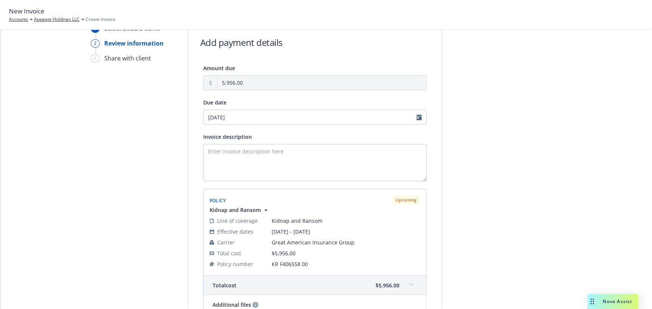
type input "[DATE]"
click at [331, 156] on textarea "Invoice description" at bounding box center [314, 162] width 223 height 37
type textarea "Please remit payment upon receipt. Thank you."
click at [476, 158] on div at bounding box center [509, 205] width 105 height 363
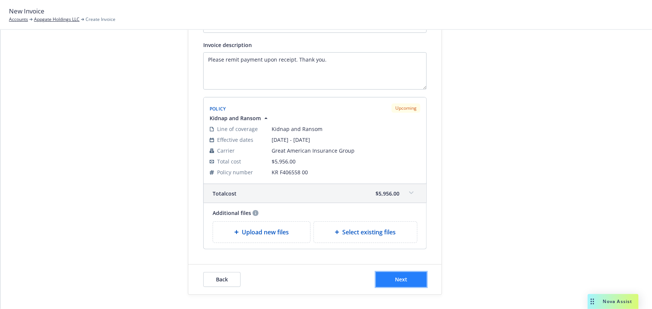
click at [403, 280] on span "Next" at bounding box center [401, 279] width 12 height 7
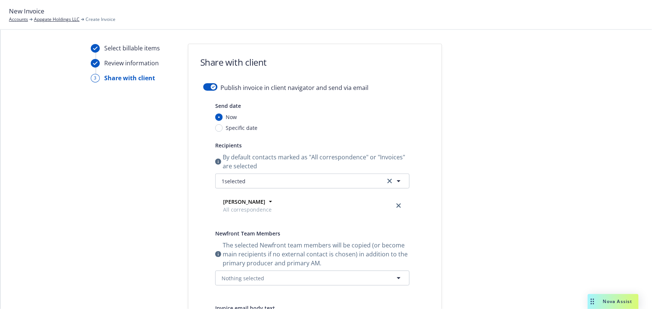
scroll to position [0, 0]
click at [212, 87] on icon "button" at bounding box center [213, 88] width 3 height 2
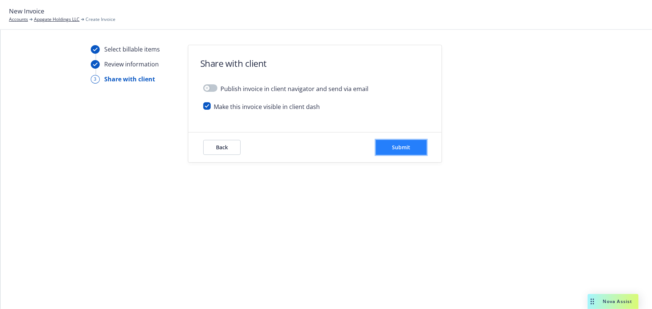
click at [408, 146] on span "Submit" at bounding box center [401, 147] width 18 height 7
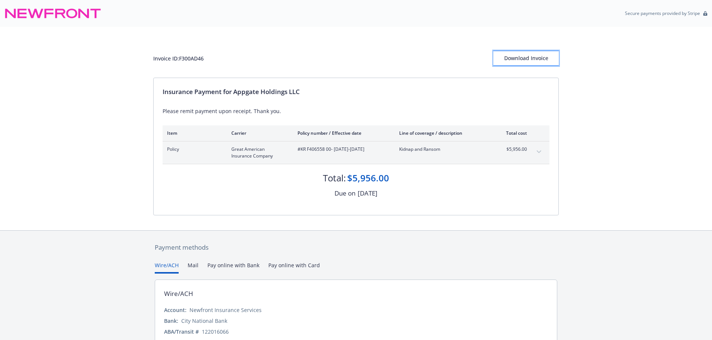
click at [537, 56] on div "Download Invoice" at bounding box center [525, 58] width 65 height 14
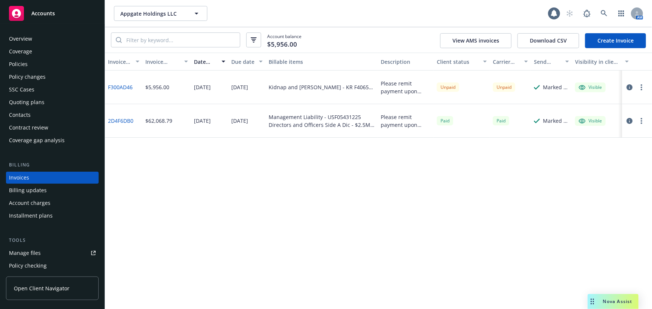
scroll to position [10, 0]
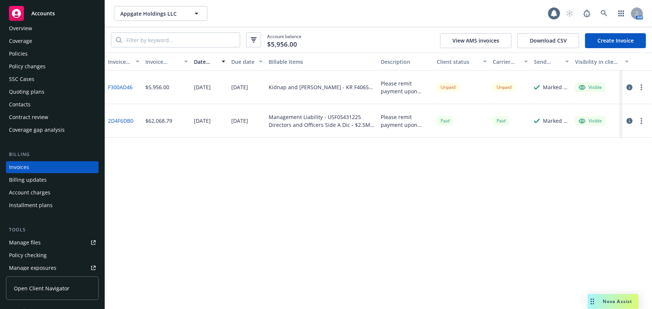
click at [34, 55] on div "Policies" at bounding box center [52, 54] width 87 height 12
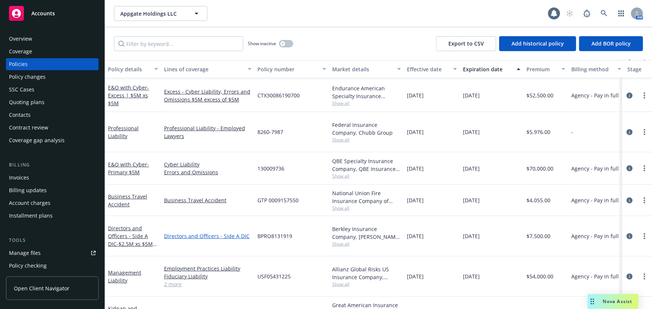
scroll to position [122, 0]
click at [137, 305] on link "Kidnap and Ransom" at bounding box center [122, 312] width 29 height 15
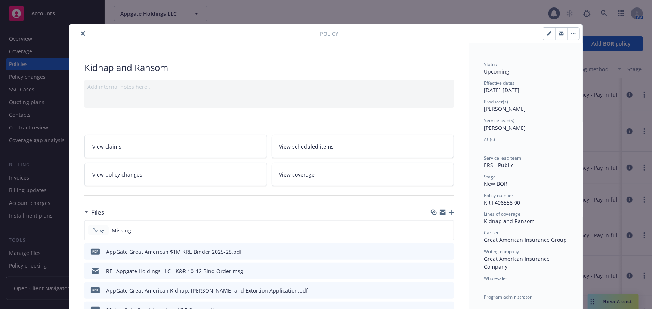
click at [450, 212] on icon "button" at bounding box center [451, 212] width 5 height 5
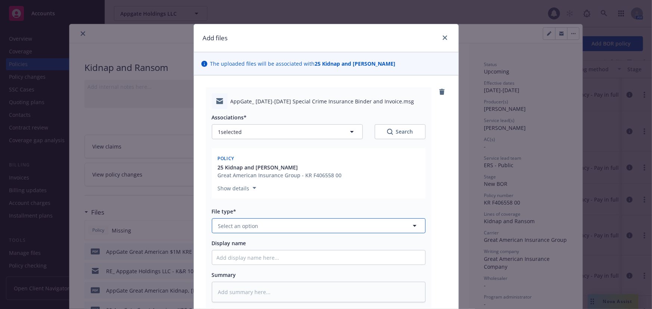
click at [285, 228] on button "Select an option" at bounding box center [319, 226] width 214 height 15
type input "bind"
click at [293, 287] on div "Bind confirmation" at bounding box center [319, 286] width 204 height 11
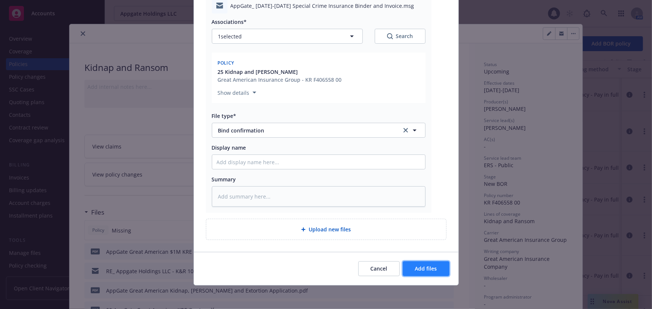
click at [441, 272] on button "Add files" at bounding box center [426, 269] width 47 height 15
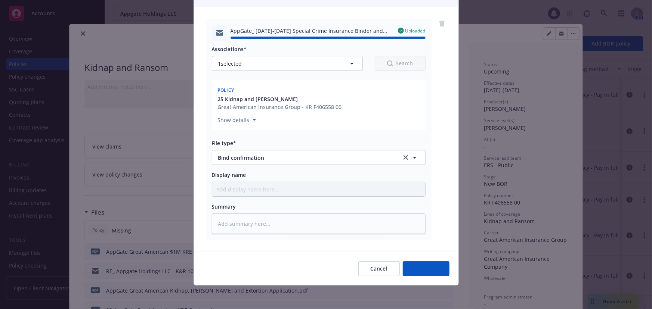
type textarea "x"
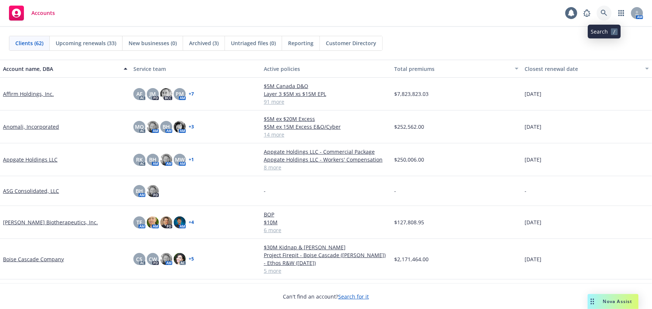
click at [604, 12] on icon at bounding box center [604, 13] width 7 height 7
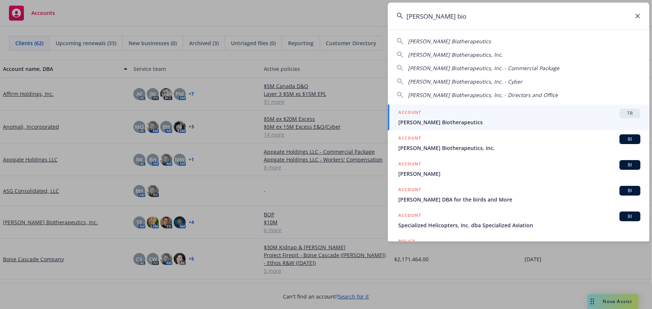
drag, startPoint x: 557, startPoint y: 19, endPoint x: 275, endPoint y: 15, distance: 282.6
click at [276, 15] on div "asher bio Asher Biotherapeutics Asher Biotherapeutics, Inc. Asher Biotherapeuti…" at bounding box center [326, 154] width 652 height 309
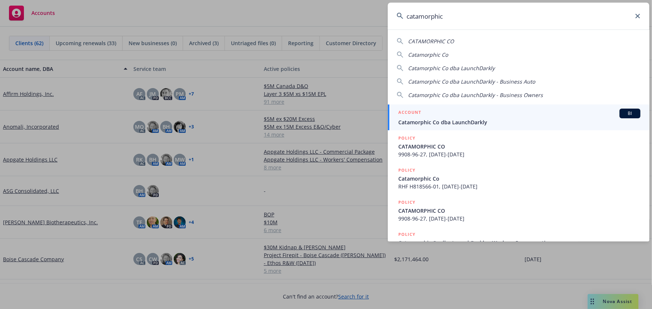
type input "catamorphic"
click at [487, 117] on div "ACCOUNT BI" at bounding box center [519, 114] width 242 height 10
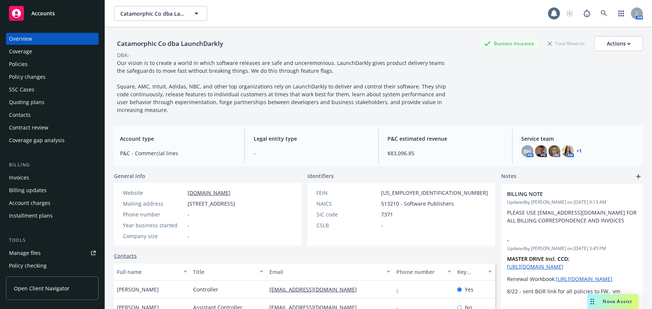
click at [52, 62] on div "Policies" at bounding box center [52, 64] width 87 height 12
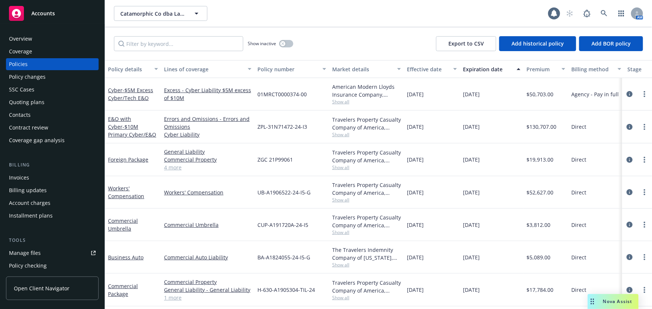
click at [54, 102] on div "Quoting plans" at bounding box center [52, 102] width 87 height 12
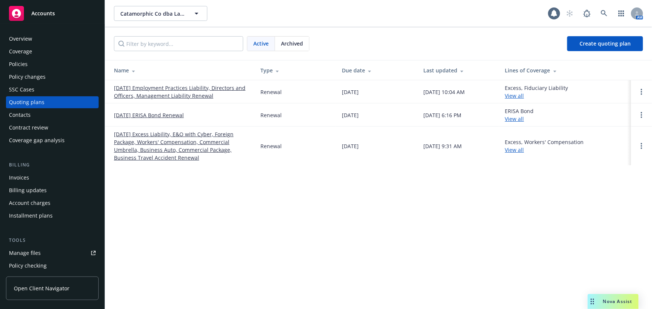
click at [183, 97] on link "10/31/25 Employment Practices Liability, Directors and Officers, Management Lia…" at bounding box center [181, 92] width 135 height 16
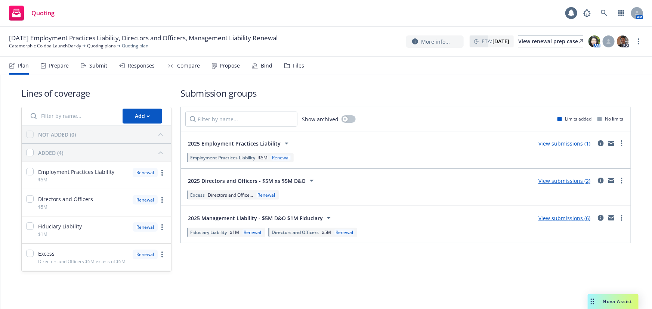
click at [293, 68] on div "Files" at bounding box center [298, 66] width 11 height 6
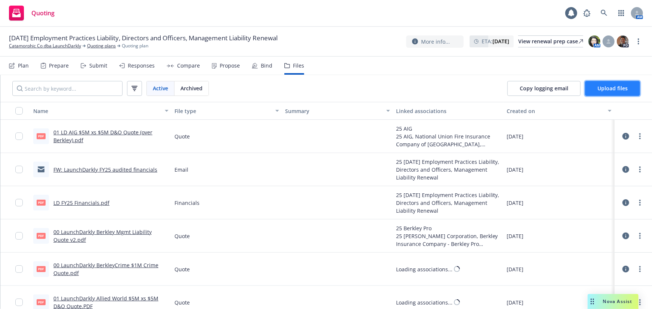
click at [627, 91] on span "Upload files" at bounding box center [613, 88] width 30 height 7
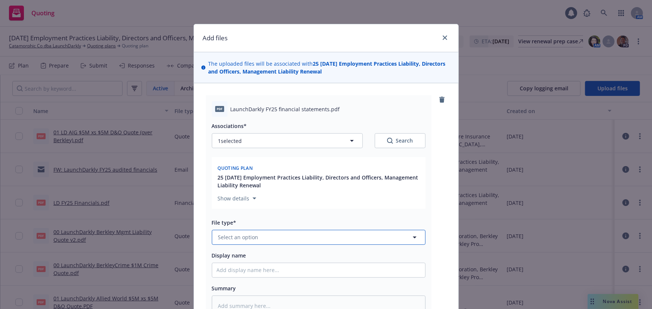
click at [312, 240] on button "Select an option" at bounding box center [319, 237] width 214 height 15
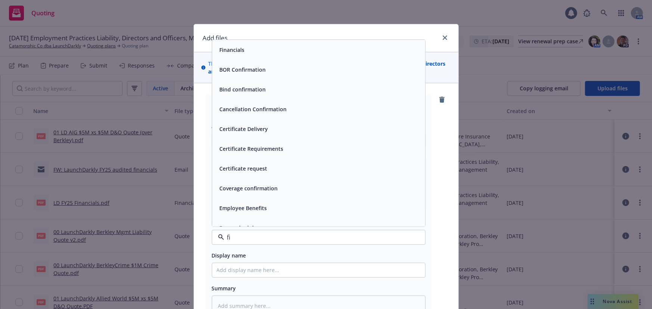
type input "fio"
type textarea "x"
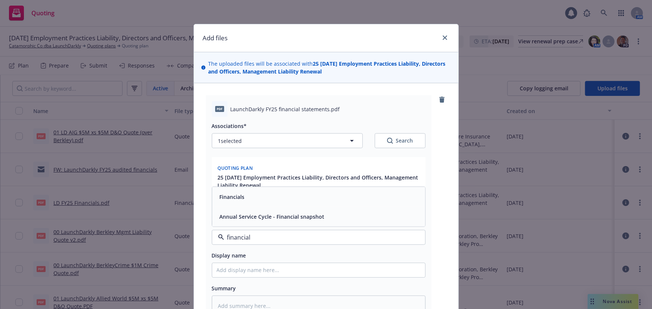
type input "financials"
click at [368, 200] on div "Financials" at bounding box center [319, 197] width 204 height 11
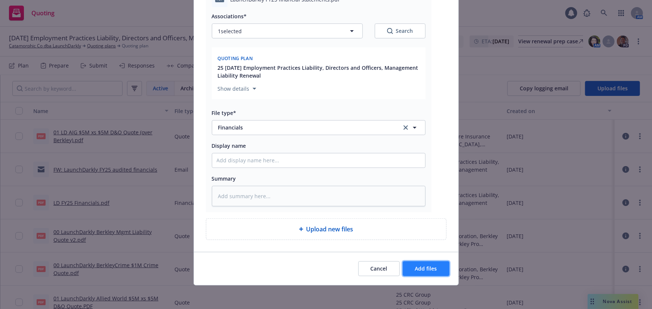
click at [428, 273] on button "Add files" at bounding box center [426, 269] width 47 height 15
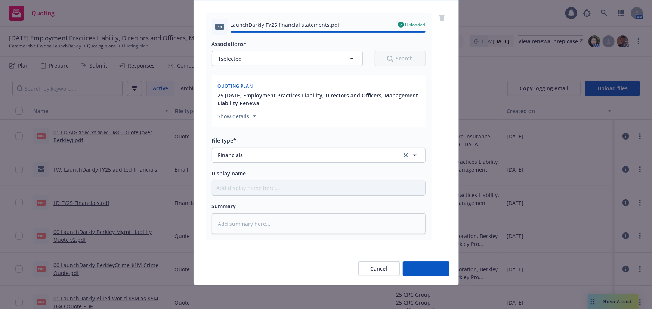
type textarea "x"
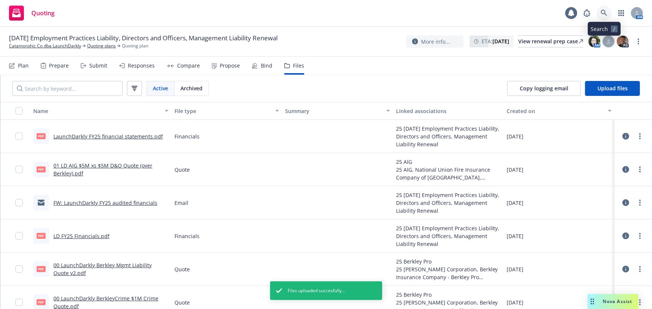
click at [607, 12] on icon at bounding box center [604, 13] width 7 height 7
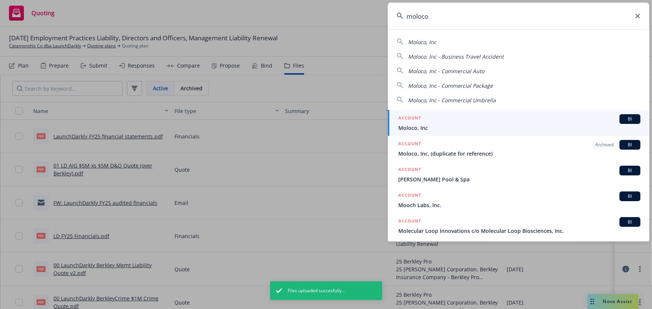
type input "moloco"
click at [433, 124] on span "Moloco, Inc" at bounding box center [519, 128] width 242 height 8
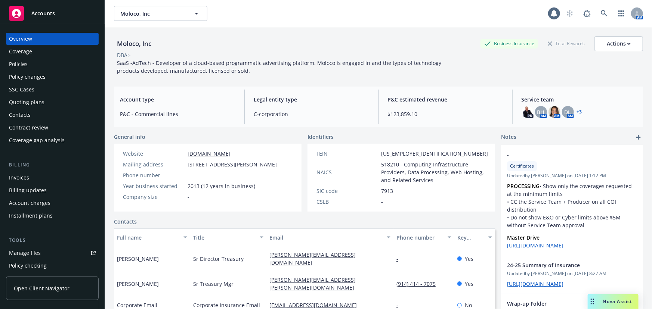
drag, startPoint x: 60, startPoint y: 98, endPoint x: 75, endPoint y: 96, distance: 15.4
click at [60, 98] on div "Quoting plans" at bounding box center [52, 102] width 87 height 12
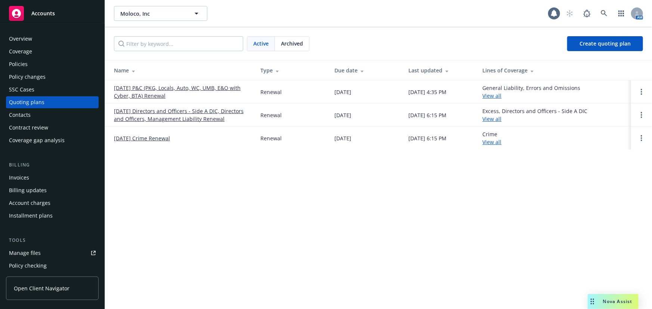
click at [159, 111] on link "11/13/25 Directors and Officers - Side A DIC, Directors and Officers, Managemen…" at bounding box center [181, 115] width 135 height 16
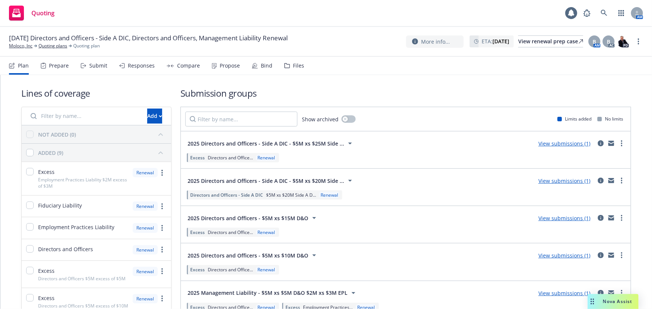
click at [298, 68] on div "Files" at bounding box center [298, 66] width 11 height 6
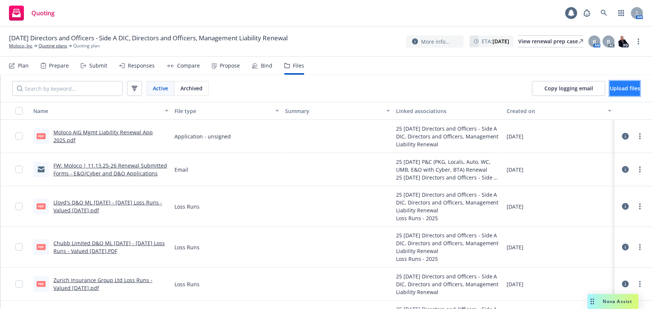
click at [610, 86] on span "Upload files" at bounding box center [625, 88] width 30 height 7
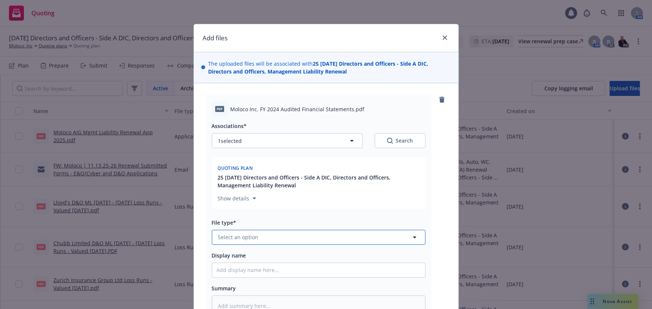
click at [237, 238] on span "Select an option" at bounding box center [238, 238] width 40 height 8
type input "financial"
click at [286, 194] on div "Financials" at bounding box center [319, 197] width 204 height 11
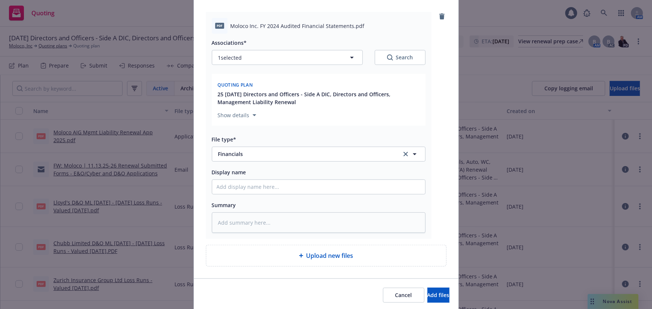
scroll to position [110, 0]
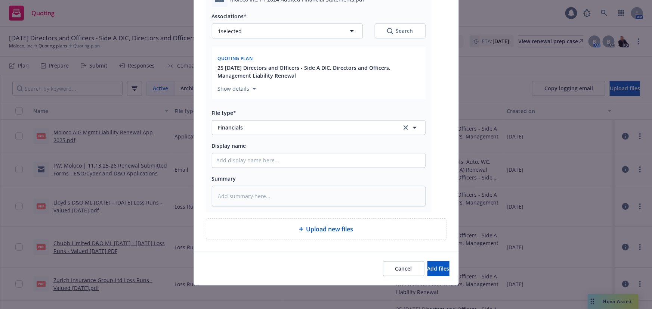
type textarea "x"
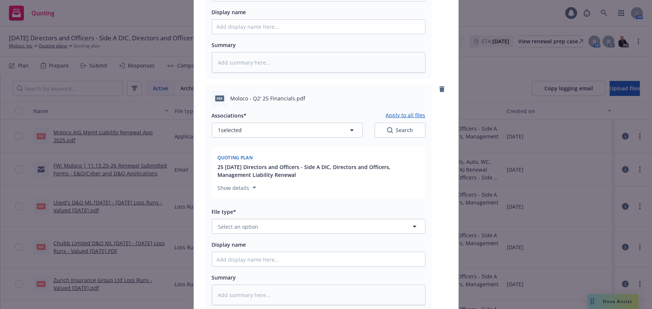
scroll to position [246, 0]
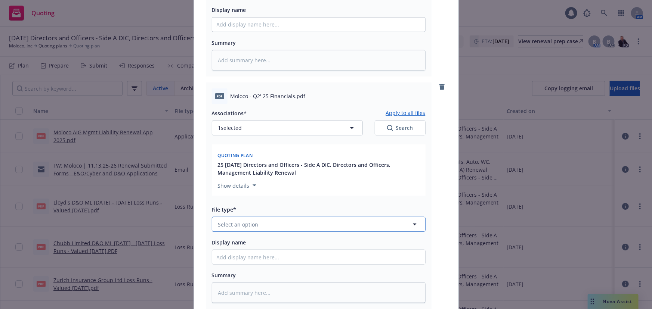
click at [285, 229] on button "Select an option" at bounding box center [319, 224] width 214 height 15
type input "financials"
click at [315, 188] on div "Financials" at bounding box center [319, 184] width 204 height 11
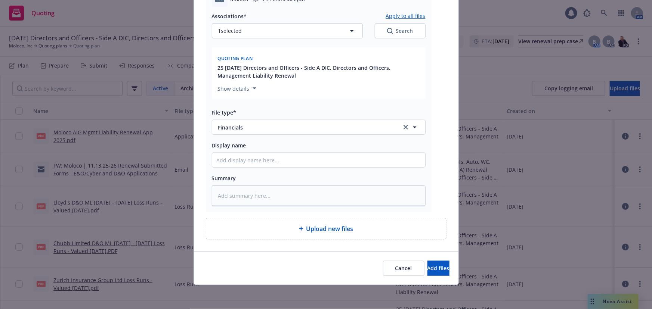
type textarea "x"
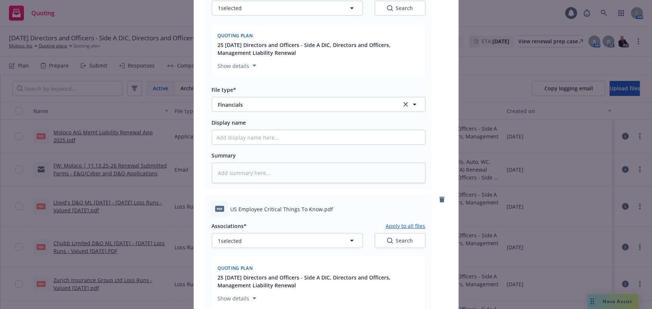
scroll to position [479, 0]
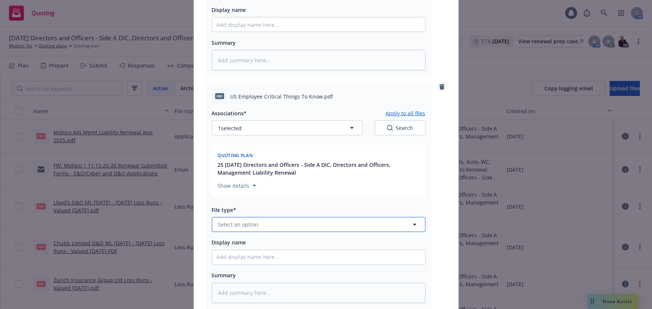
click at [263, 230] on button "Select an option" at bounding box center [319, 225] width 214 height 15
type input "handboo"
click at [276, 212] on div "Employee Handbook" at bounding box center [318, 204] width 213 height 20
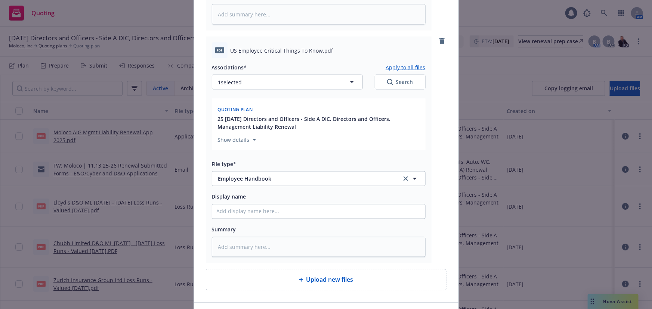
scroll to position [576, 0]
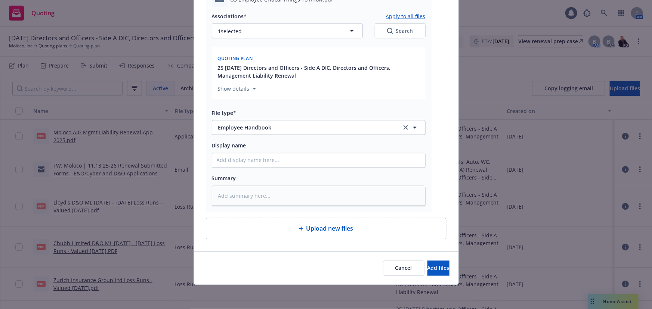
type textarea "x"
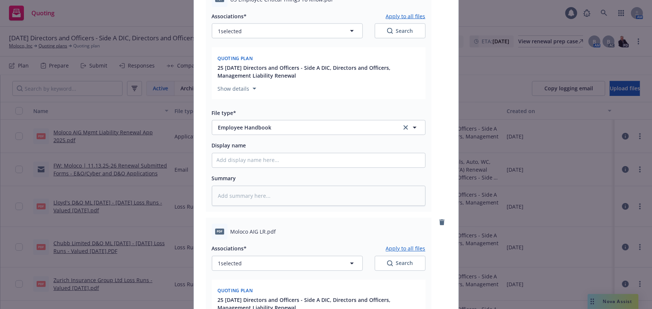
scroll to position [712, 0]
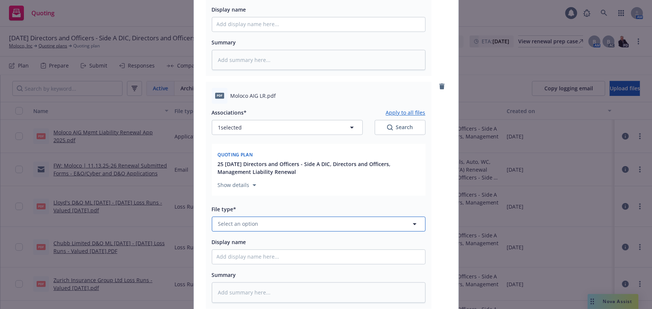
click at [274, 228] on button "Select an option" at bounding box center [319, 224] width 214 height 15
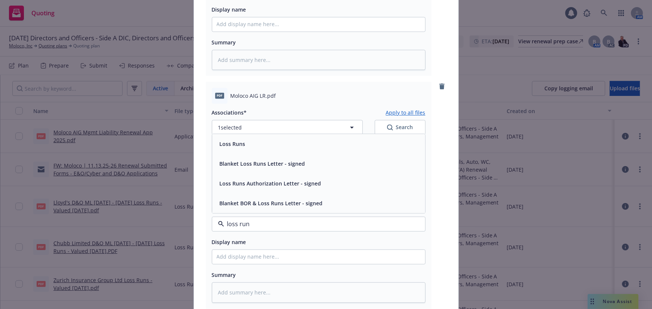
type input "loss runs"
click at [310, 142] on div "Loss Runs" at bounding box center [319, 144] width 204 height 11
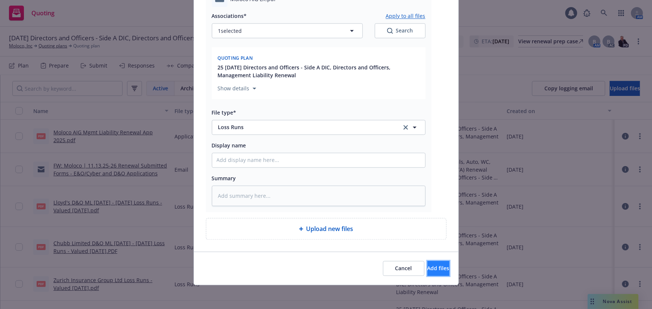
click at [428, 269] on span "Add files" at bounding box center [439, 268] width 22 height 7
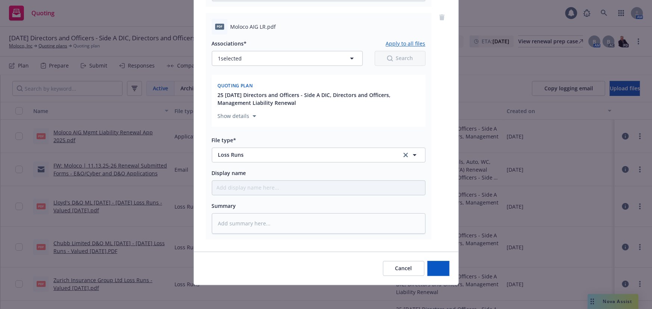
scroll to position [782, 0]
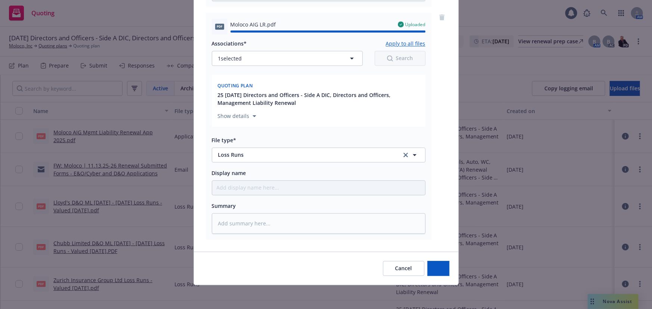
type textarea "x"
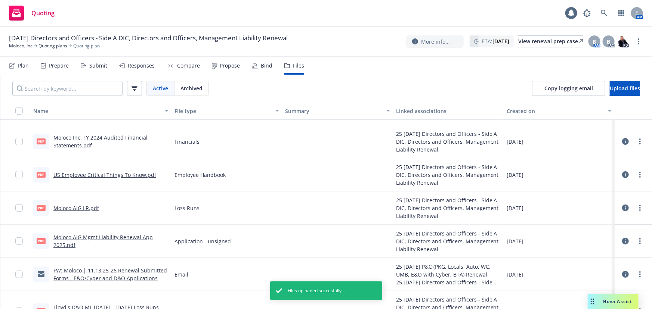
scroll to position [0, 0]
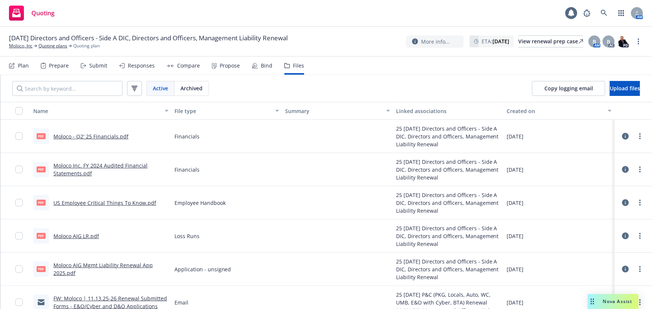
click at [101, 64] on div "Submit" at bounding box center [98, 66] width 18 height 6
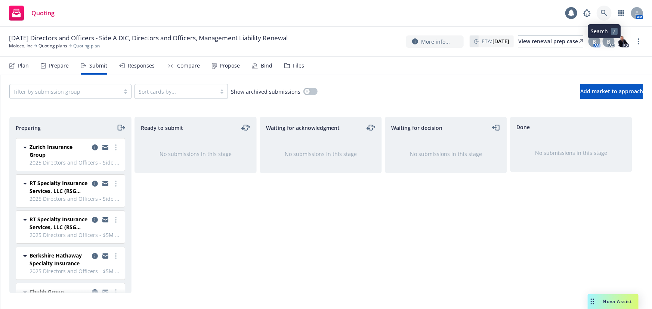
click at [602, 11] on icon at bounding box center [604, 13] width 7 height 7
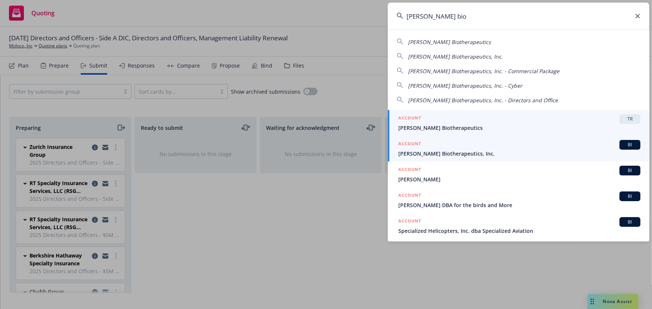
type input "asher bio"
click at [423, 154] on span "Asher Biotherapeutics, Inc." at bounding box center [519, 154] width 242 height 8
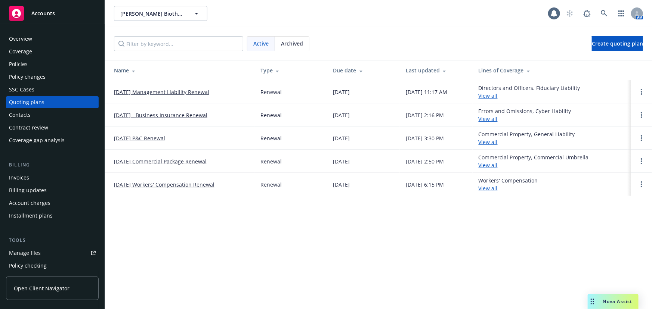
click at [166, 89] on link "[DATE] Management Liability Renewal" at bounding box center [161, 92] width 95 height 8
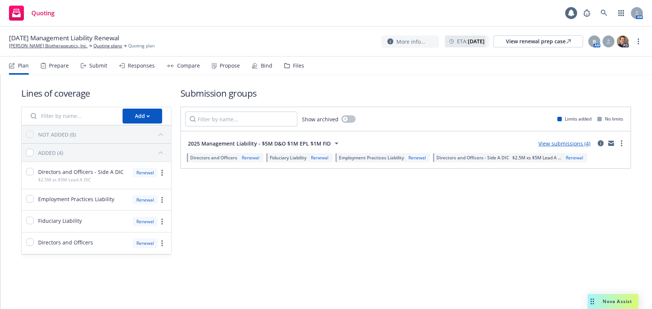
click at [262, 68] on div "Bind" at bounding box center [267, 66] width 12 height 6
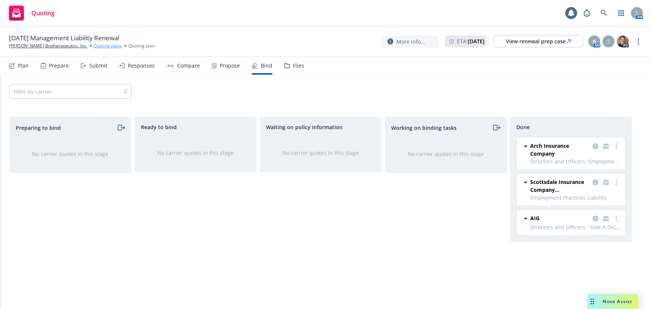
click at [96, 47] on link "Quoting plans" at bounding box center [107, 46] width 29 height 7
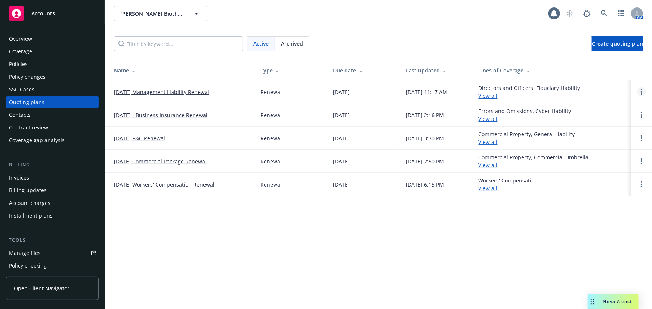
click at [642, 93] on link "Open options" at bounding box center [641, 91] width 9 height 9
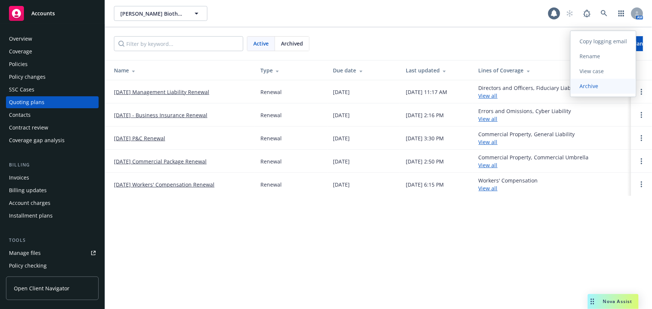
click at [605, 86] on span "Archive" at bounding box center [589, 86] width 37 height 7
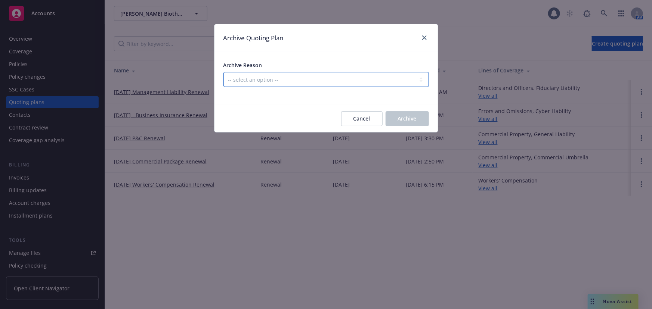
click at [353, 75] on select "-- select an option -- All policies in this renewal plan are auto-renewed Creat…" at bounding box center [326, 79] width 206 height 15
select select "ARCHIVED_RENEWAL_COMPLETED"
click at [223, 72] on select "-- select an option -- All policies in this renewal plan are auto-renewed Creat…" at bounding box center [326, 79] width 206 height 15
click at [414, 120] on span "Archive" at bounding box center [407, 118] width 19 height 7
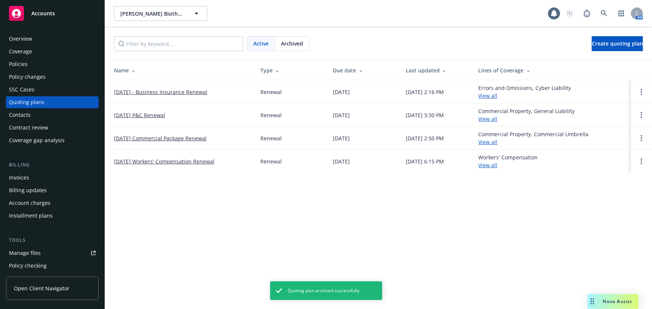
click at [17, 62] on div "Policies" at bounding box center [18, 64] width 19 height 12
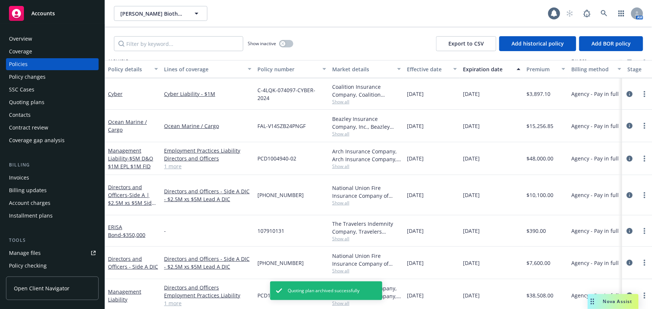
scroll to position [92, 0]
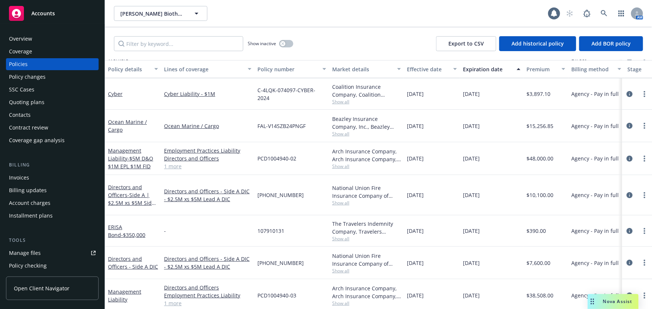
click at [32, 179] on div "Invoices" at bounding box center [52, 178] width 87 height 12
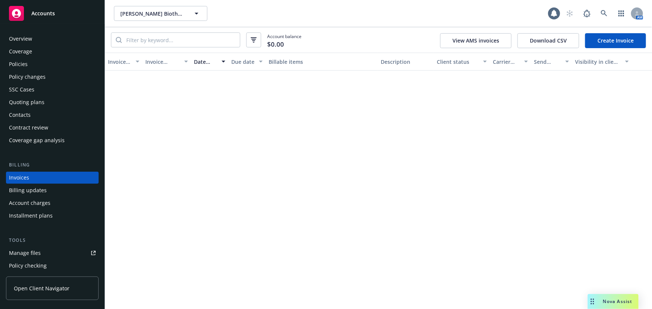
scroll to position [11, 0]
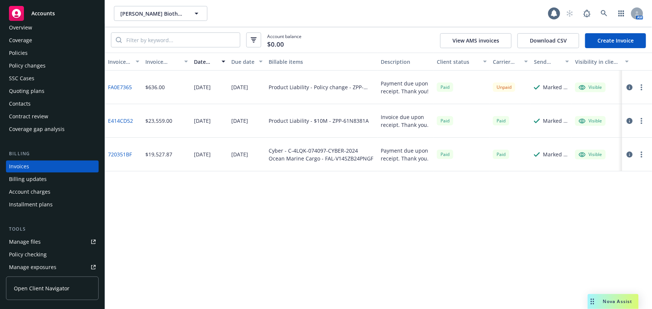
click at [211, 59] on div "Date issued" at bounding box center [205, 62] width 23 height 8
click at [220, 60] on div "Date issued" at bounding box center [209, 62] width 31 height 8
click at [226, 62] on div "button" at bounding box center [225, 61] width 4 height 17
click at [204, 64] on div "Date issued" at bounding box center [205, 62] width 23 height 8
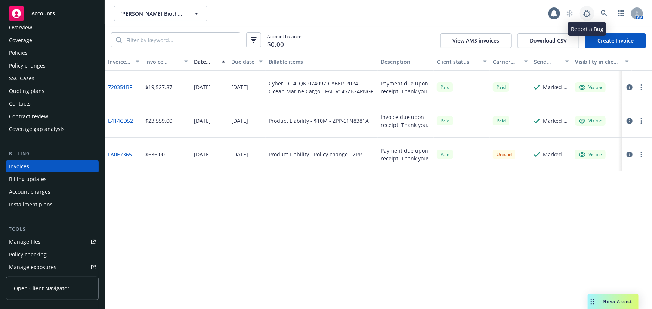
click at [594, 11] on link at bounding box center [587, 13] width 15 height 15
click at [609, 18] on link at bounding box center [604, 13] width 15 height 15
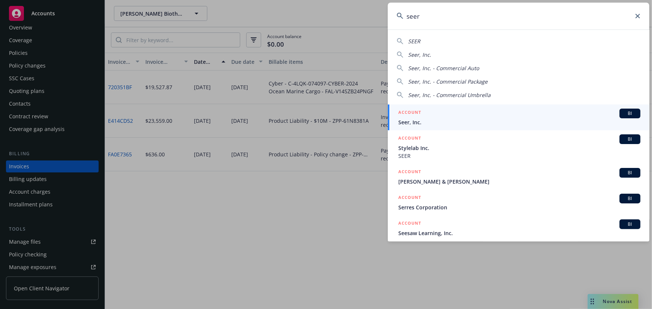
type input "seer"
click at [579, 120] on span "Seer, Inc." at bounding box center [519, 122] width 242 height 8
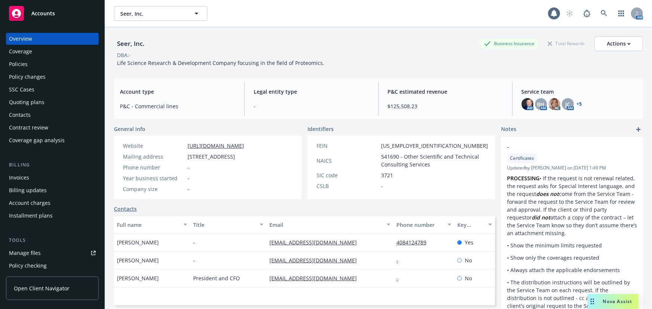
click at [27, 65] on div "Policies" at bounding box center [52, 64] width 87 height 12
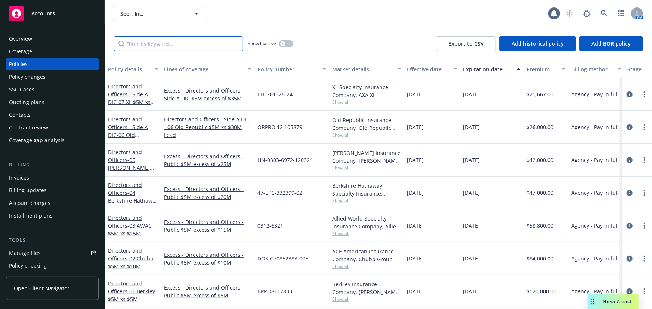
click at [224, 47] on input "Filter by keyword..." at bounding box center [178, 43] width 129 height 15
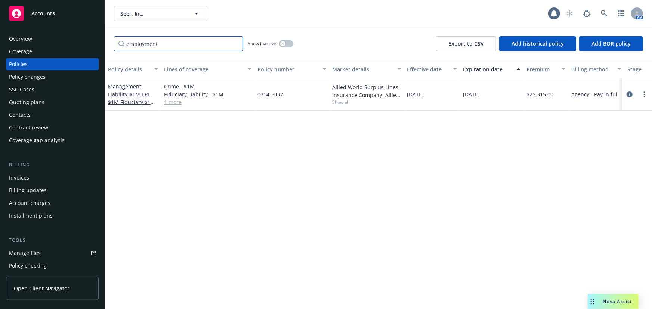
type input "employment"
click at [347, 104] on span "Show all" at bounding box center [366, 102] width 69 height 6
click at [175, 101] on link "1 more" at bounding box center [207, 102] width 87 height 8
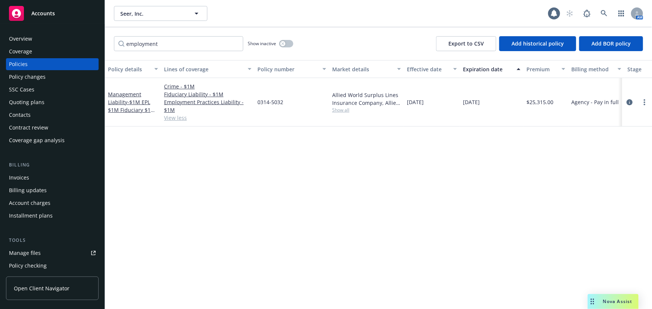
click at [45, 101] on div "Quoting plans" at bounding box center [52, 102] width 87 height 12
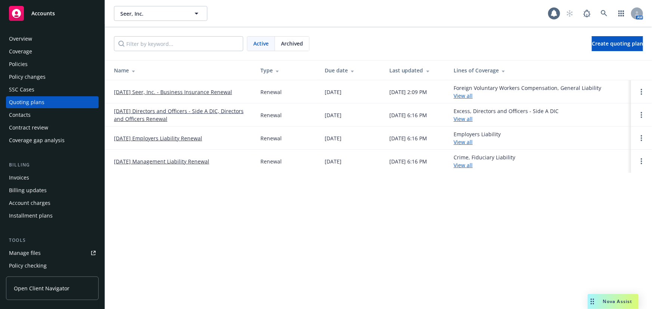
click at [204, 163] on link "12/03/25 Management Liability Renewal" at bounding box center [161, 162] width 95 height 8
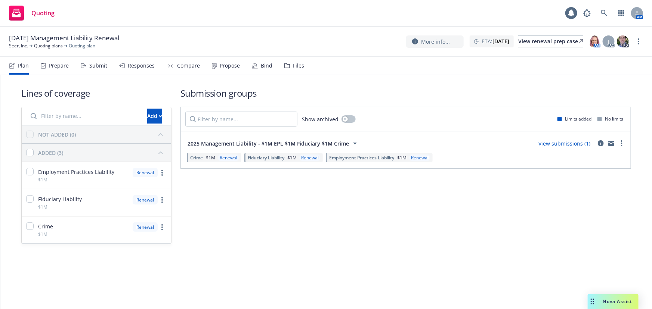
click at [288, 65] on div "Files" at bounding box center [294, 66] width 20 height 18
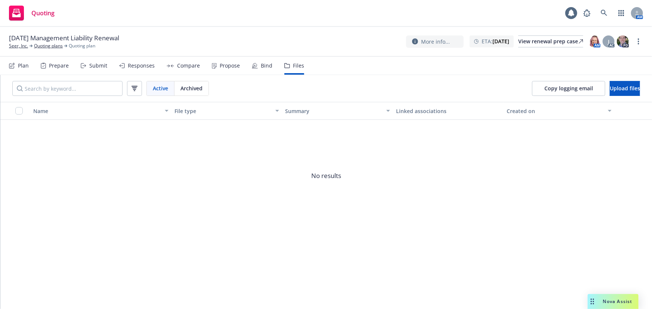
drag, startPoint x: 19, startPoint y: 45, endPoint x: 32, endPoint y: 44, distance: 12.3
click at [19, 45] on link "Seer, Inc." at bounding box center [18, 46] width 19 height 7
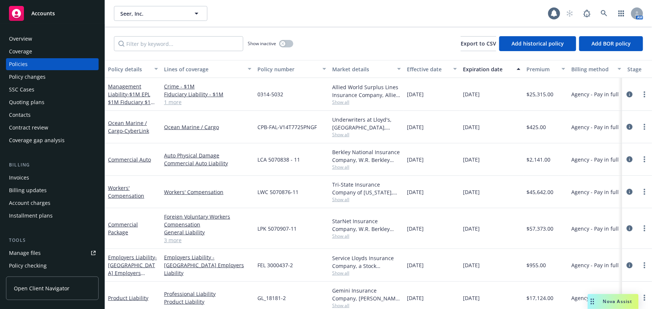
scroll to position [282, 0]
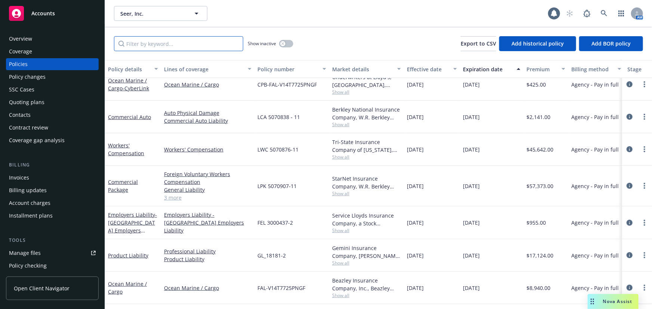
click at [198, 48] on input "Filter by keyword..." at bounding box center [178, 43] width 129 height 15
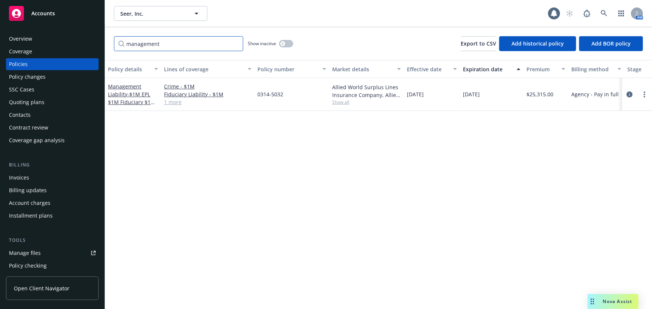
scroll to position [0, 0]
type input "management"
click at [256, 92] on div "0314-5032" at bounding box center [292, 94] width 75 height 33
copy span "0314-5032"
click at [64, 101] on div "Quoting plans" at bounding box center [52, 102] width 87 height 12
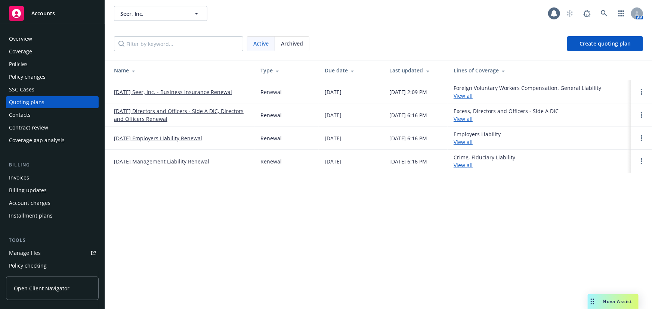
click at [285, 46] on span "Archived" at bounding box center [292, 44] width 22 height 8
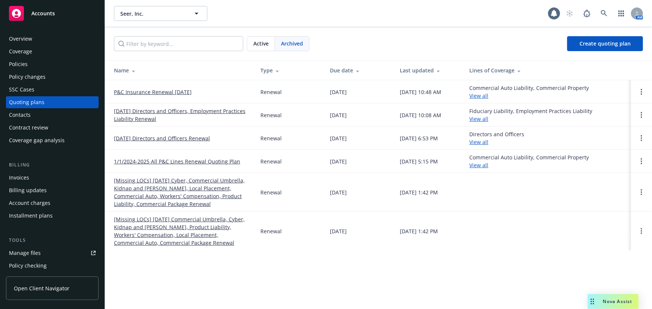
click at [214, 107] on link "[DATE] Directors and Officers, Employment Practices Liability Renewal" at bounding box center [181, 115] width 135 height 16
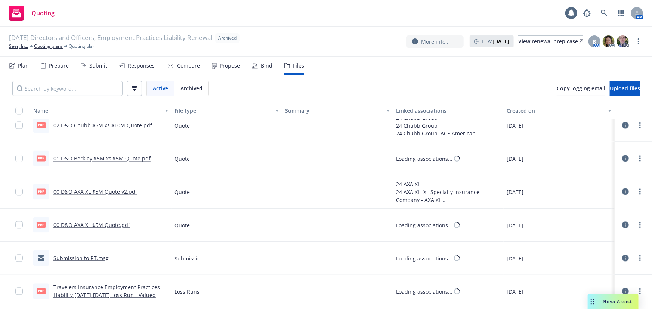
scroll to position [2246, 0]
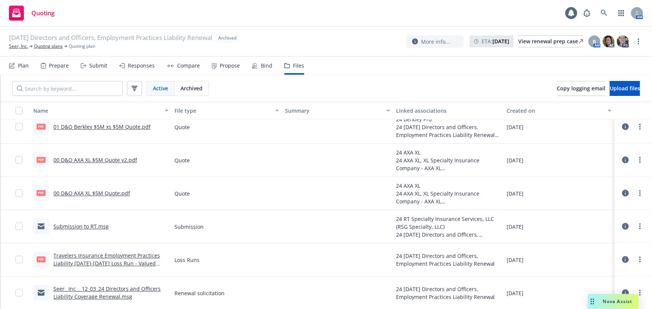
click at [142, 260] on link "Travelers Insurance Employment Practices Liability 2019-2024 Loss Run - Valued …" at bounding box center [106, 264] width 107 height 23
click at [148, 262] on link "Travelers Insurance Employment Practices Liability 2019-2024 Loss Run - Valued …" at bounding box center [106, 264] width 107 height 23
click at [21, 46] on link "Seer, Inc." at bounding box center [18, 46] width 19 height 7
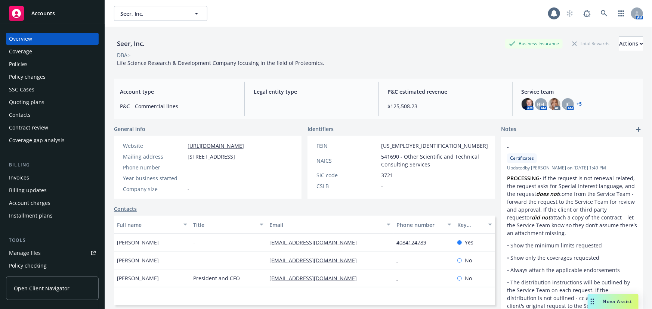
drag, startPoint x: 38, startPoint y: 67, endPoint x: 77, endPoint y: 72, distance: 40.0
click at [38, 67] on div "Policies" at bounding box center [52, 64] width 87 height 12
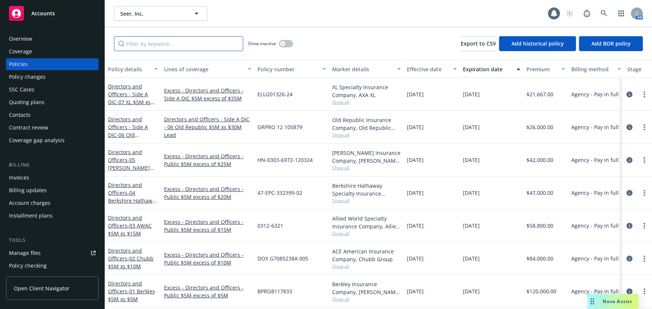
click at [189, 47] on input "Filter by keyword..." at bounding box center [178, 43] width 129 height 15
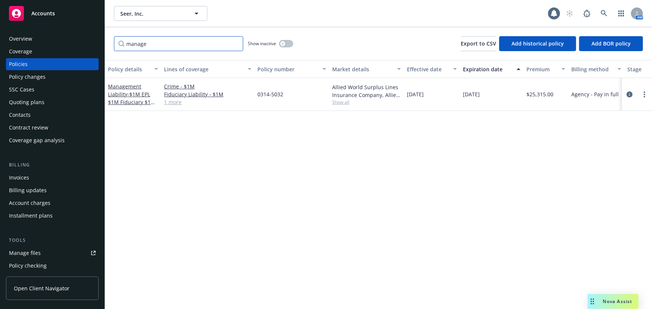
type input "manage"
click at [608, 15] on icon at bounding box center [604, 13] width 7 height 7
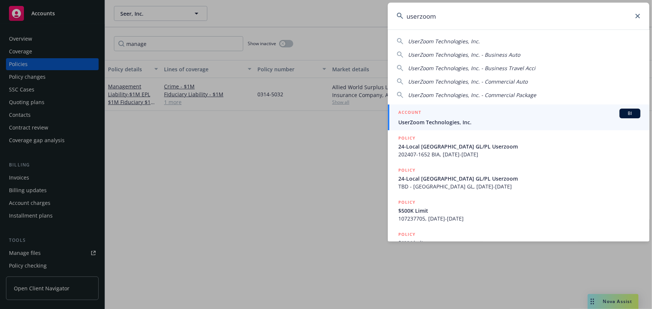
type input "userzoom"
click at [509, 120] on span "UserZoom Technologies, Inc." at bounding box center [519, 122] width 242 height 8
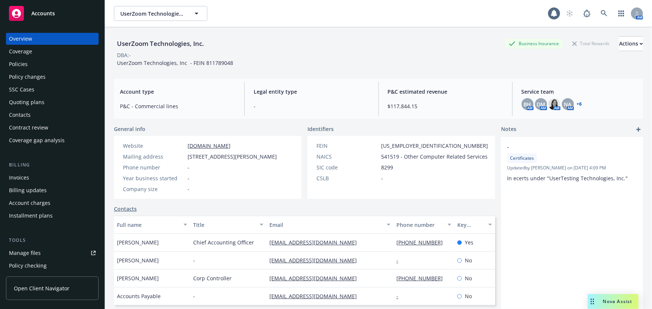
click at [75, 181] on div "Invoices" at bounding box center [52, 178] width 87 height 12
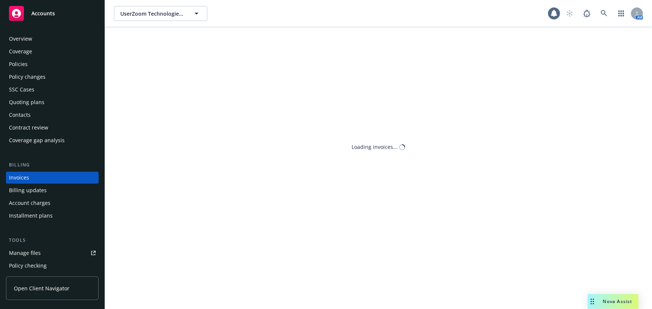
scroll to position [11, 0]
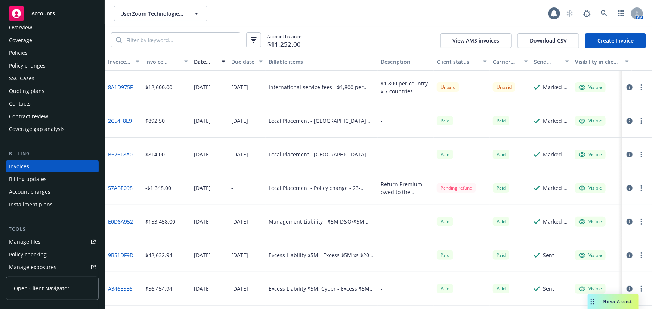
click at [45, 57] on div "Policies" at bounding box center [52, 53] width 87 height 12
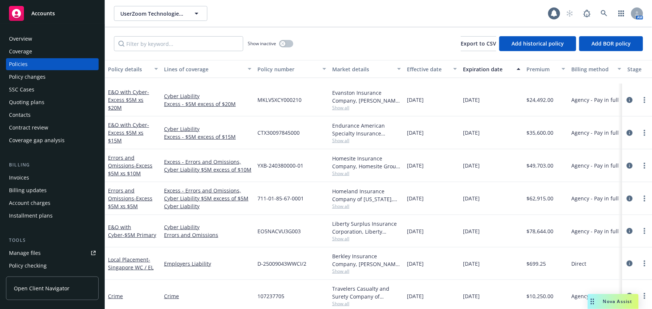
scroll to position [401, 0]
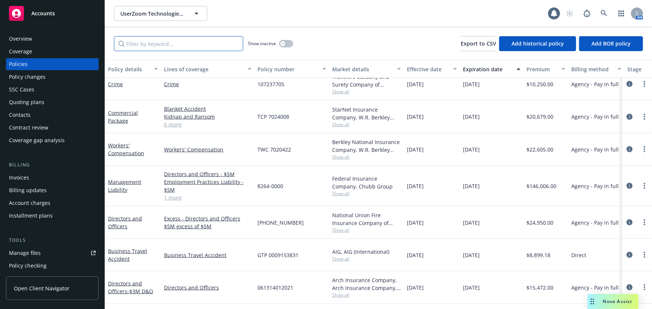
click at [181, 47] on input "Filter by keyword..." at bounding box center [178, 43] width 129 height 15
click at [56, 177] on div "Invoices" at bounding box center [52, 178] width 87 height 12
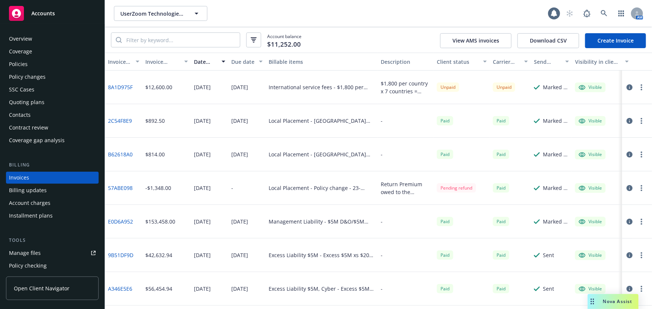
scroll to position [11, 0]
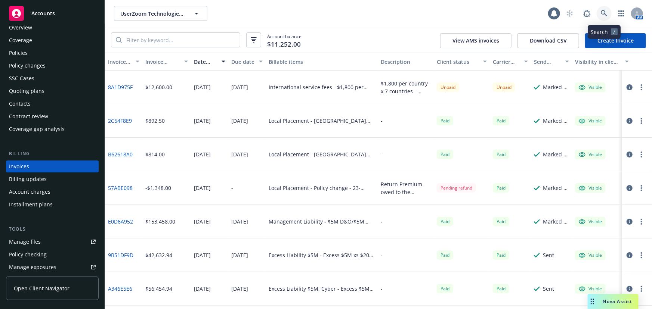
click at [607, 15] on icon at bounding box center [604, 13] width 7 height 7
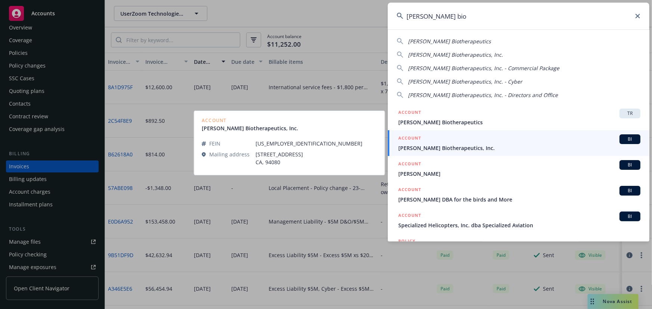
type input "asher bio"
click at [447, 144] on span "Asher Biotherapeutics, Inc." at bounding box center [519, 148] width 242 height 8
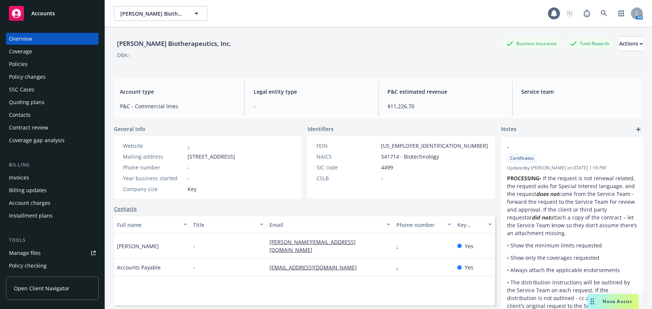
click at [30, 64] on div "Policies" at bounding box center [52, 64] width 87 height 12
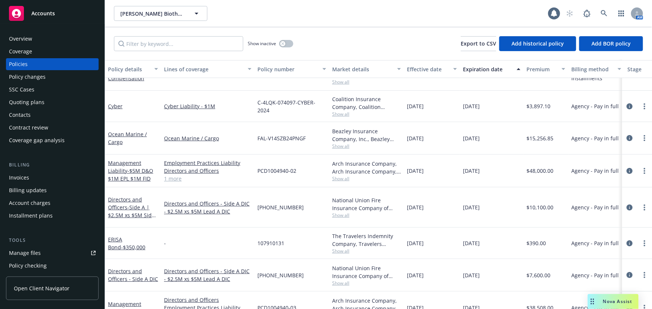
scroll to position [92, 0]
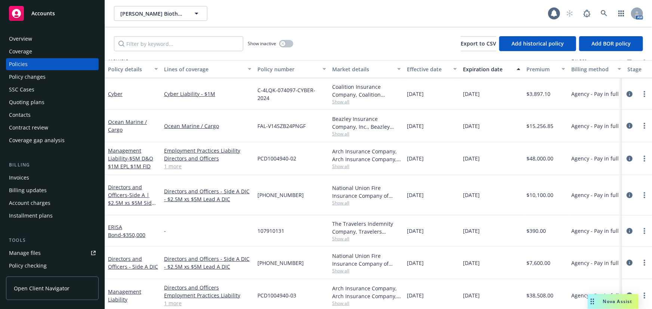
click at [516, 12] on div "Asher Biotherapeutics, Inc. Asher Biotherapeutics, Inc." at bounding box center [331, 13] width 434 height 15
click at [192, 42] on input "Filter by keyword..." at bounding box center [178, 43] width 129 height 15
click at [284, 43] on icon "button" at bounding box center [282, 43] width 3 height 3
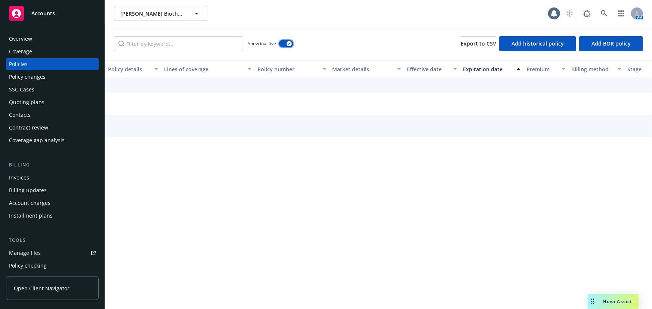
scroll to position [67, 0]
click at [205, 42] on input "Filter by keyword..." at bounding box center [178, 43] width 129 height 15
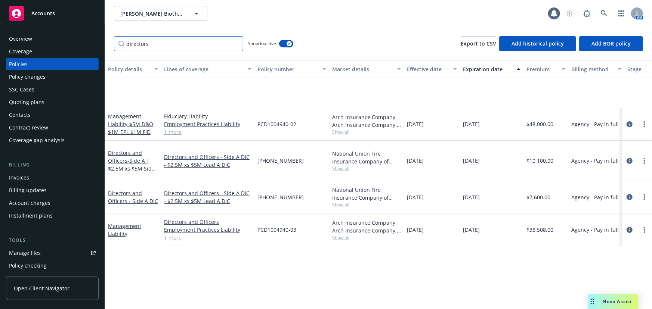
scroll to position [0, 0]
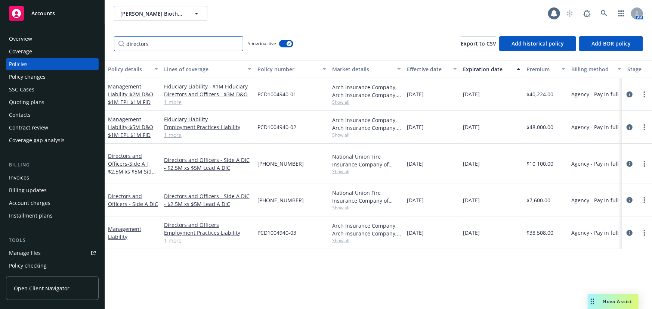
type input "directors"
click at [604, 16] on icon at bounding box center [604, 13] width 7 height 7
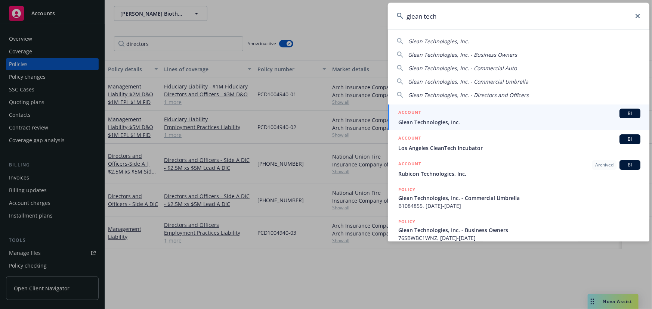
type input "glean tech"
click at [440, 119] on span "Glean Technologies, Inc." at bounding box center [519, 122] width 242 height 8
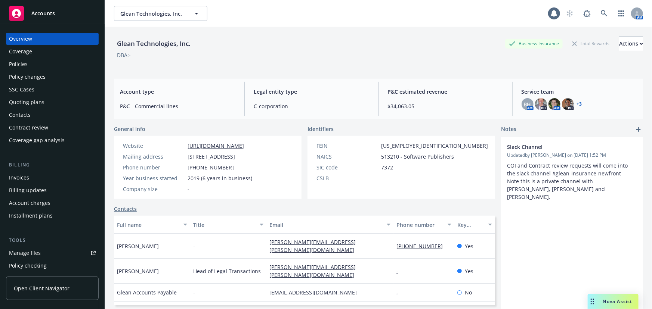
click at [42, 101] on div "Quoting plans" at bounding box center [27, 102] width 36 height 12
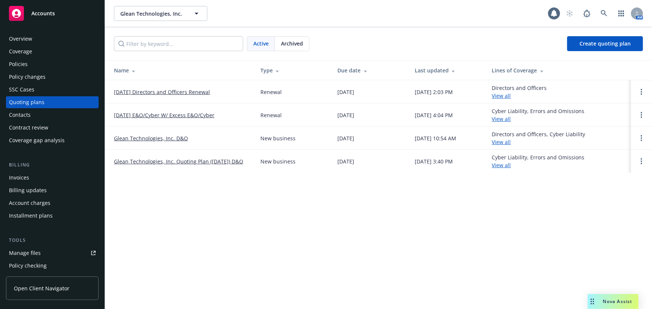
click at [202, 88] on link "[DATE] Directors and Officers Renewal" at bounding box center [162, 92] width 96 height 8
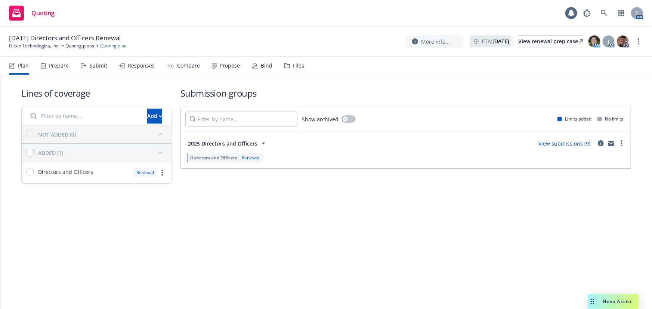
click at [140, 68] on div "Responses" at bounding box center [141, 66] width 27 height 6
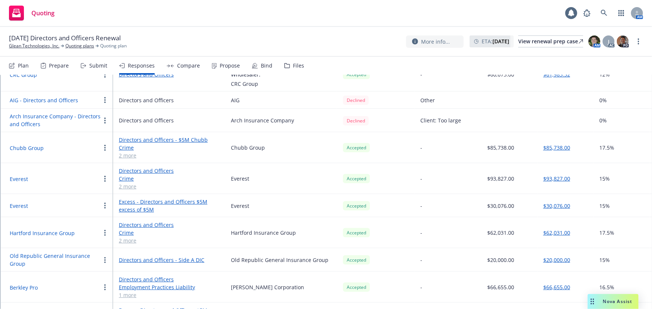
scroll to position [188, 0]
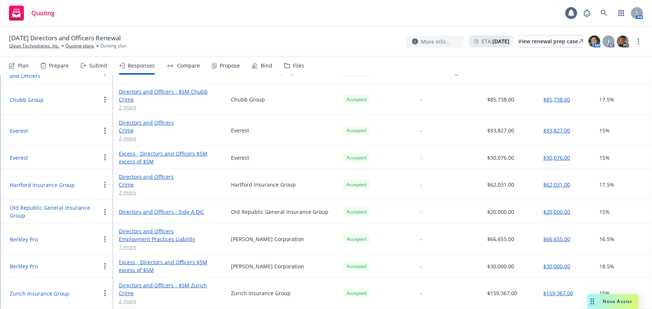
click at [34, 96] on button "Chubb Group" at bounding box center [27, 100] width 34 height 8
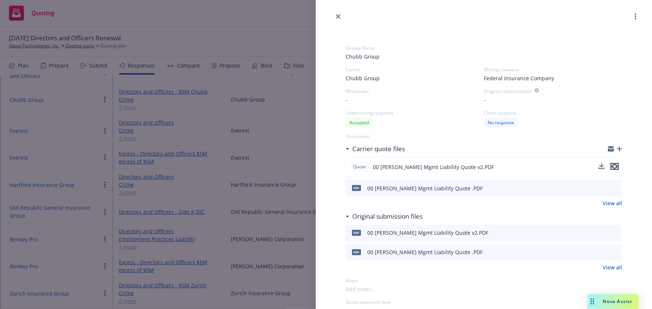
click at [611, 165] on icon "preview file" at bounding box center [614, 166] width 7 height 5
click at [72, 160] on div "Display Name Chubb Group Carrier Chubb Group Writing company Federal Insurance …" at bounding box center [326, 154] width 652 height 309
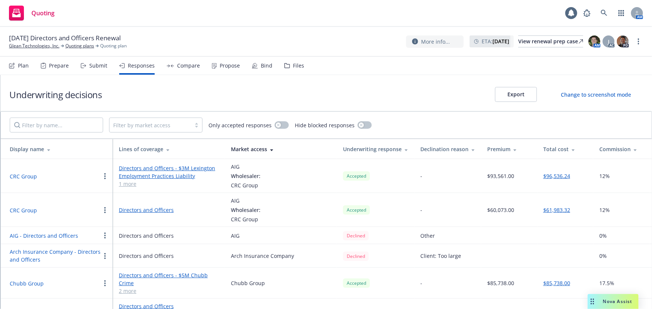
scroll to position [188, 0]
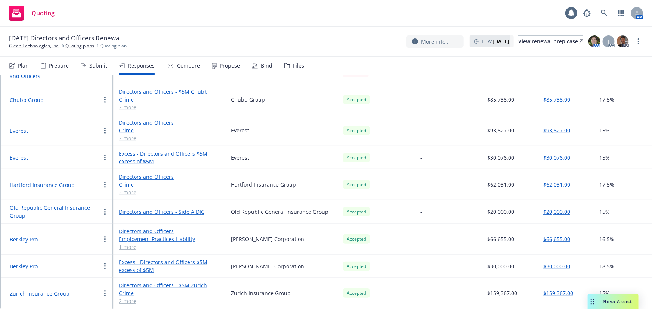
click at [23, 263] on button "Berkley Pro" at bounding box center [24, 267] width 28 height 8
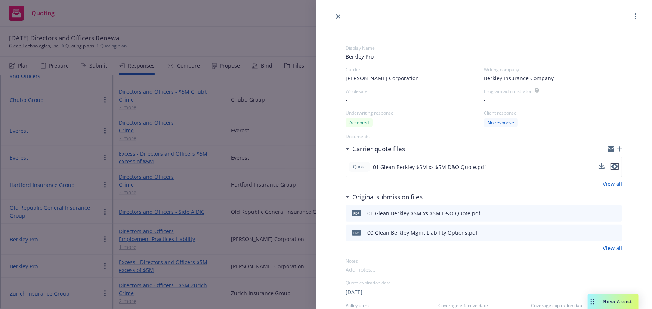
click at [612, 167] on icon "preview file" at bounding box center [614, 166] width 7 height 5
click at [237, 203] on div "Display Name Berkley Pro Carrier [PERSON_NAME] Corporation Writing company Berk…" at bounding box center [326, 154] width 652 height 309
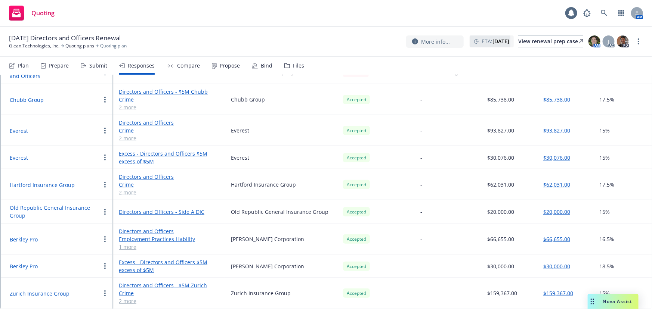
click at [25, 204] on button "Old Republic General Insurance Group" at bounding box center [55, 212] width 91 height 16
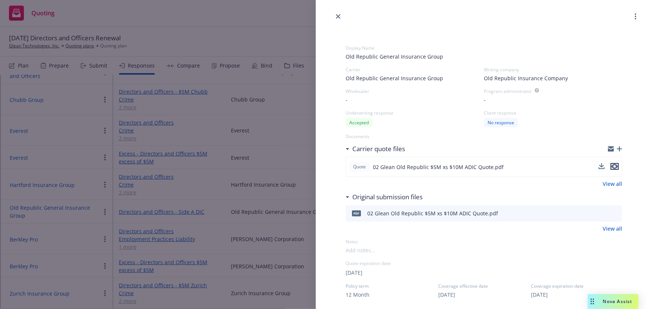
click at [611, 166] on icon "preview file" at bounding box center [614, 166] width 7 height 5
click at [344, 14] on div at bounding box center [484, 10] width 336 height 21
click at [337, 16] on icon "close" at bounding box center [338, 16] width 4 height 4
